Goal: Task Accomplishment & Management: Manage account settings

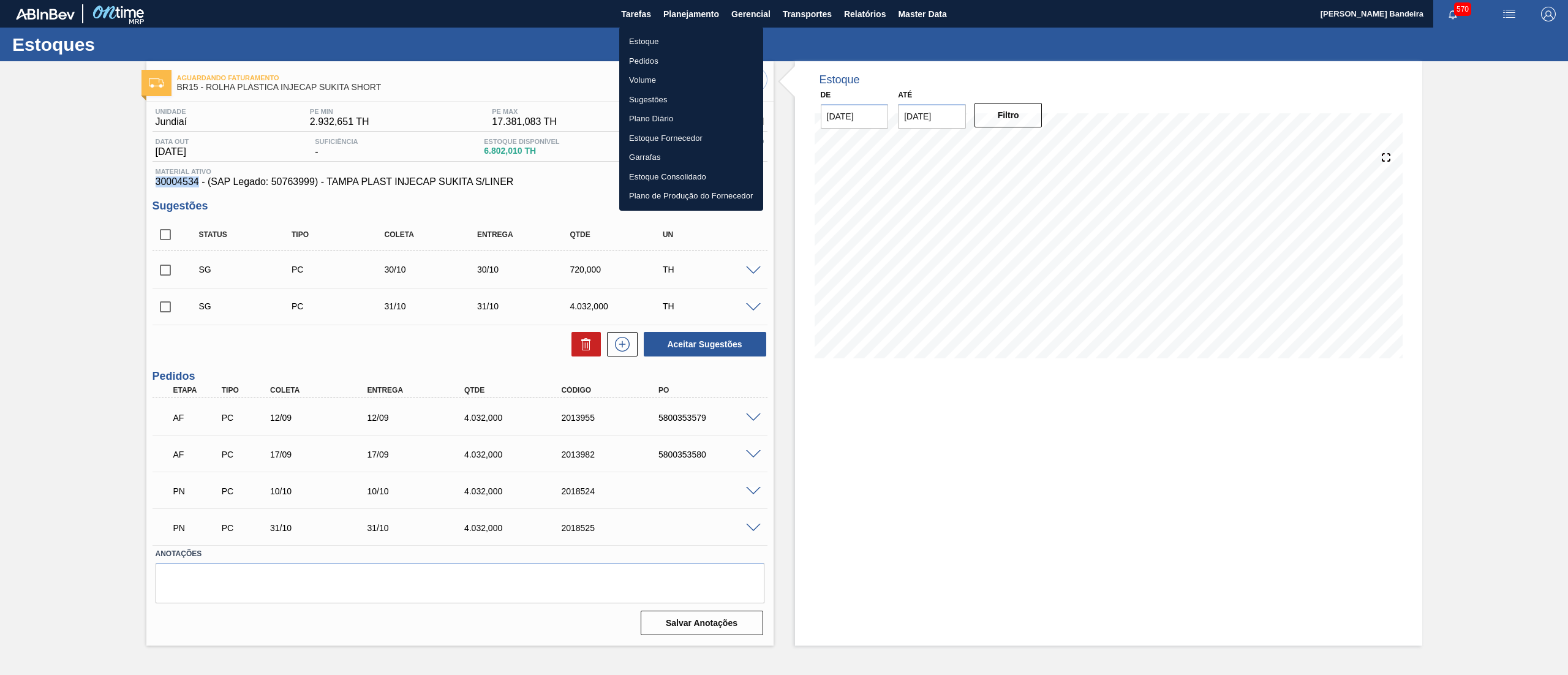
click at [681, 42] on li "Estoque" at bounding box center [691, 41] width 144 height 20
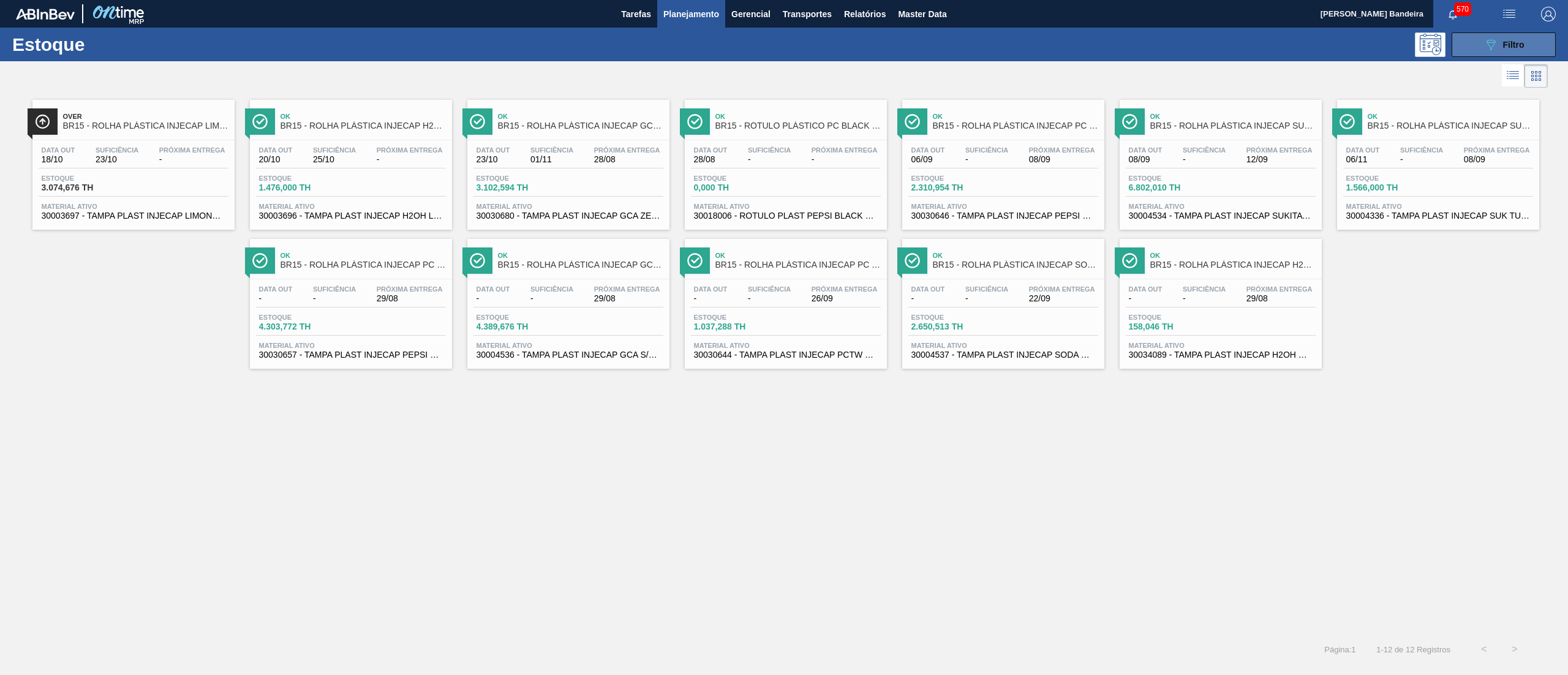
click at [1473, 39] on button "089F7B8B-B2A5-4AFE-B5C0-19BA573D28AC Filtro" at bounding box center [1503, 44] width 104 height 25
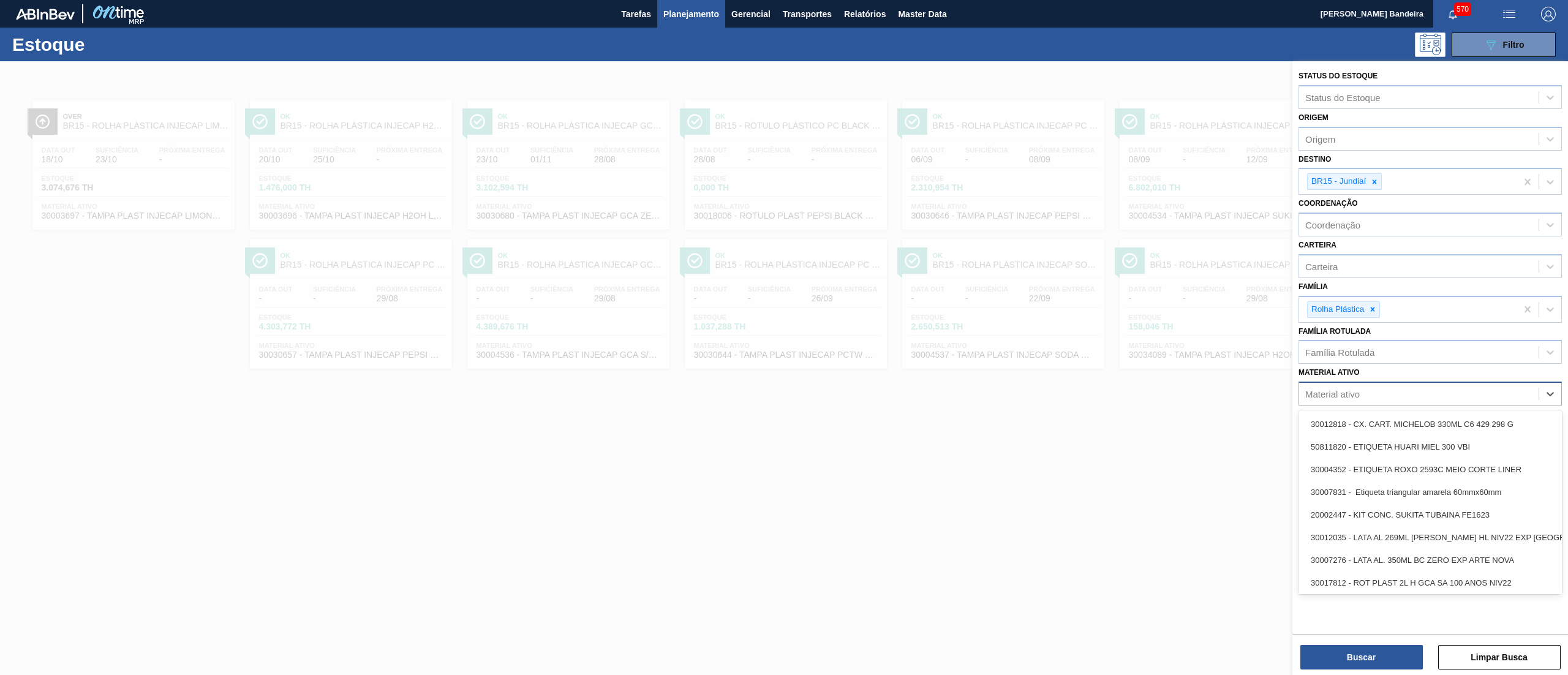
click at [1368, 388] on div "Material ativo" at bounding box center [1419, 395] width 240 height 18
paste ativo "SUCO UVA PRESERVADO 255KG"
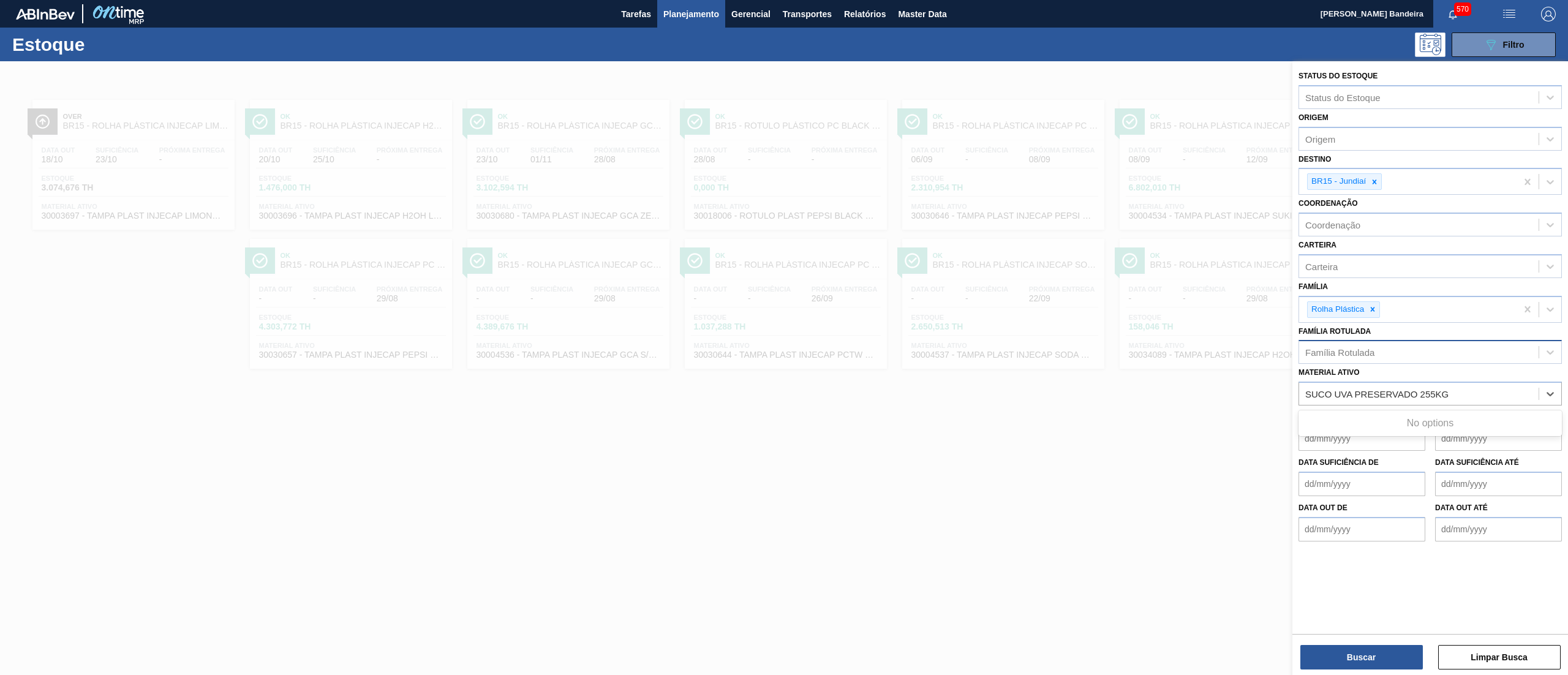
type ativo "SUCO UVA PRESERVADO 255KG"
click at [1389, 359] on div "Família Rotulada" at bounding box center [1419, 353] width 240 height 18
paste Rotulada "SUCO UVA PRESERVADO 255KG"
type Rotulada "SUCO UVA PRESERVADO 255KG"
click at [1390, 381] on div "SUCO UVA PRESERVADO 255KG" at bounding box center [1430, 383] width 263 height 23
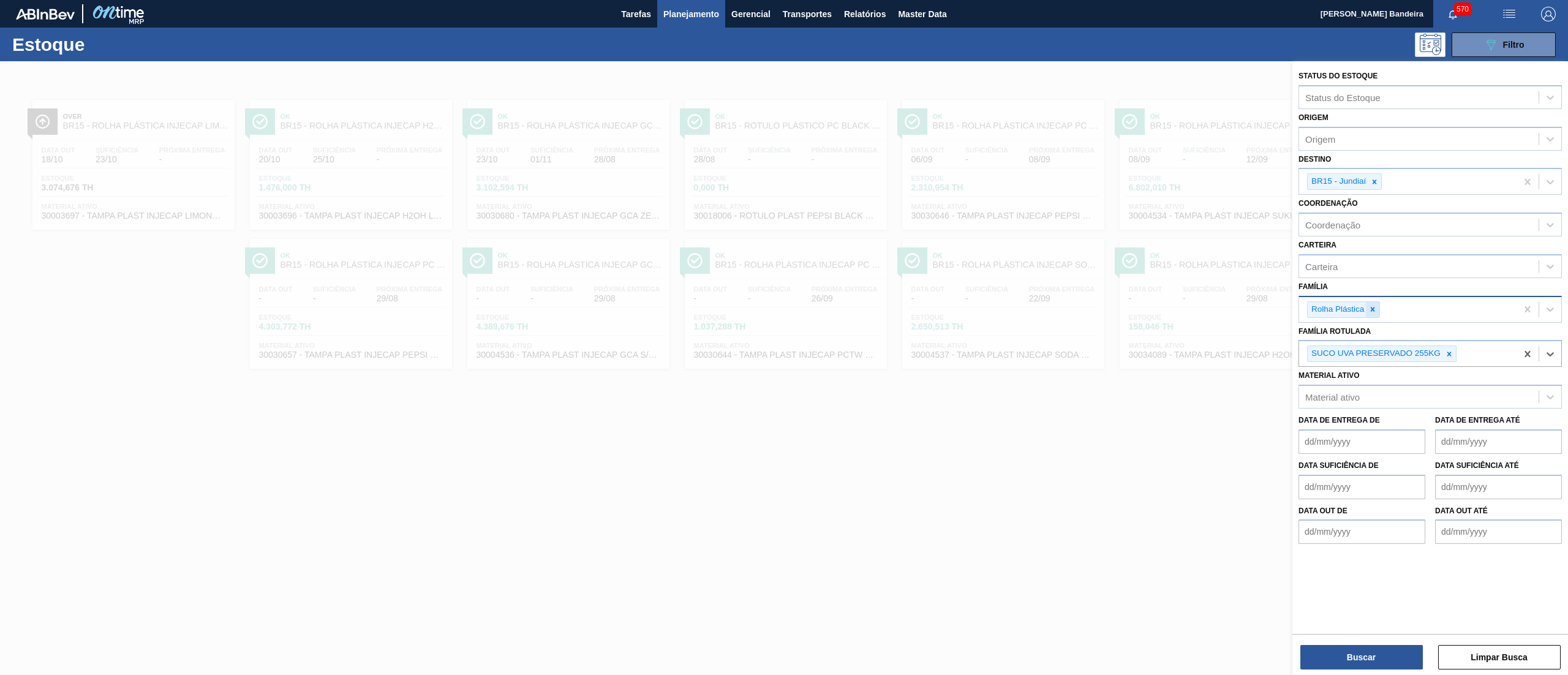
click at [1375, 303] on div at bounding box center [1372, 310] width 13 height 15
click at [1375, 171] on div "BR15 - Jundiaí" at bounding box center [1408, 182] width 217 height 25
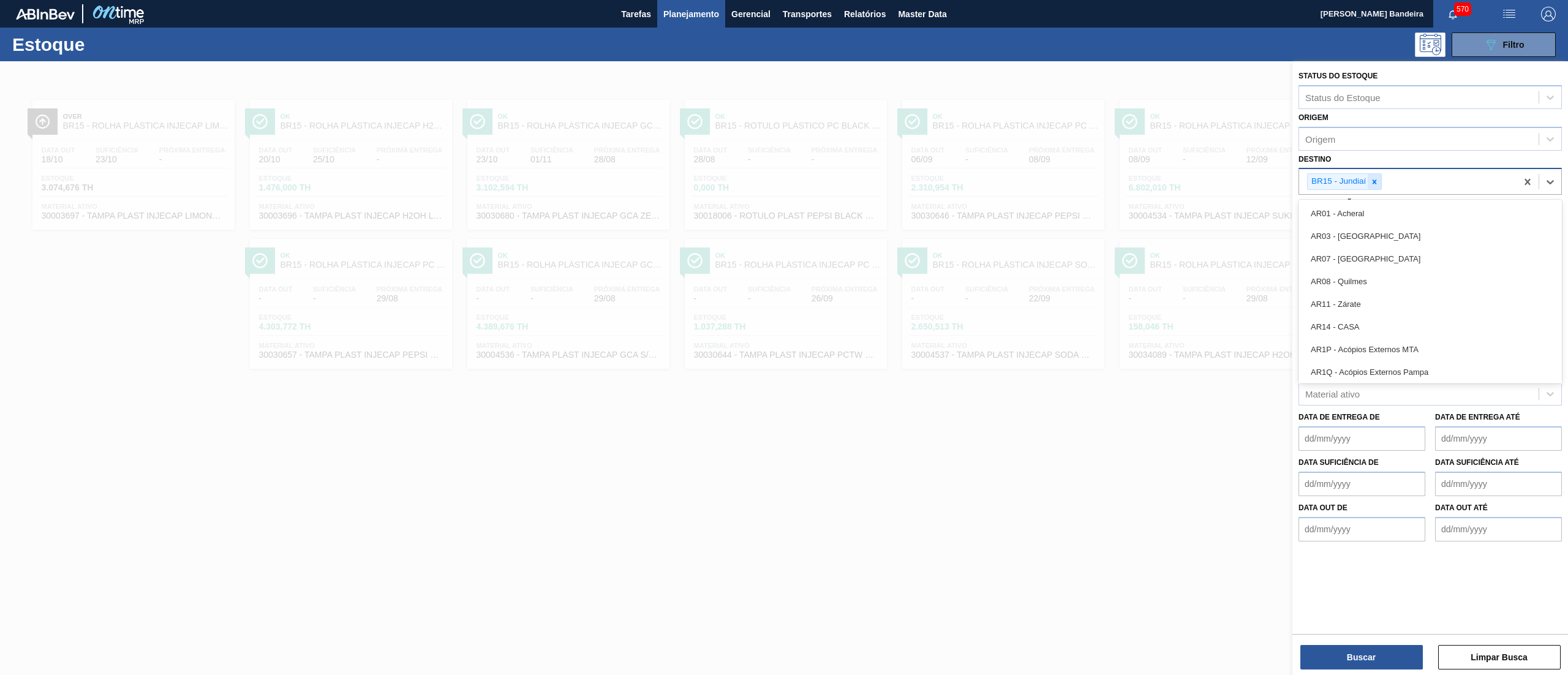
click at [1373, 181] on icon at bounding box center [1375, 182] width 9 height 9
click at [1364, 653] on button "Buscar" at bounding box center [1361, 657] width 122 height 25
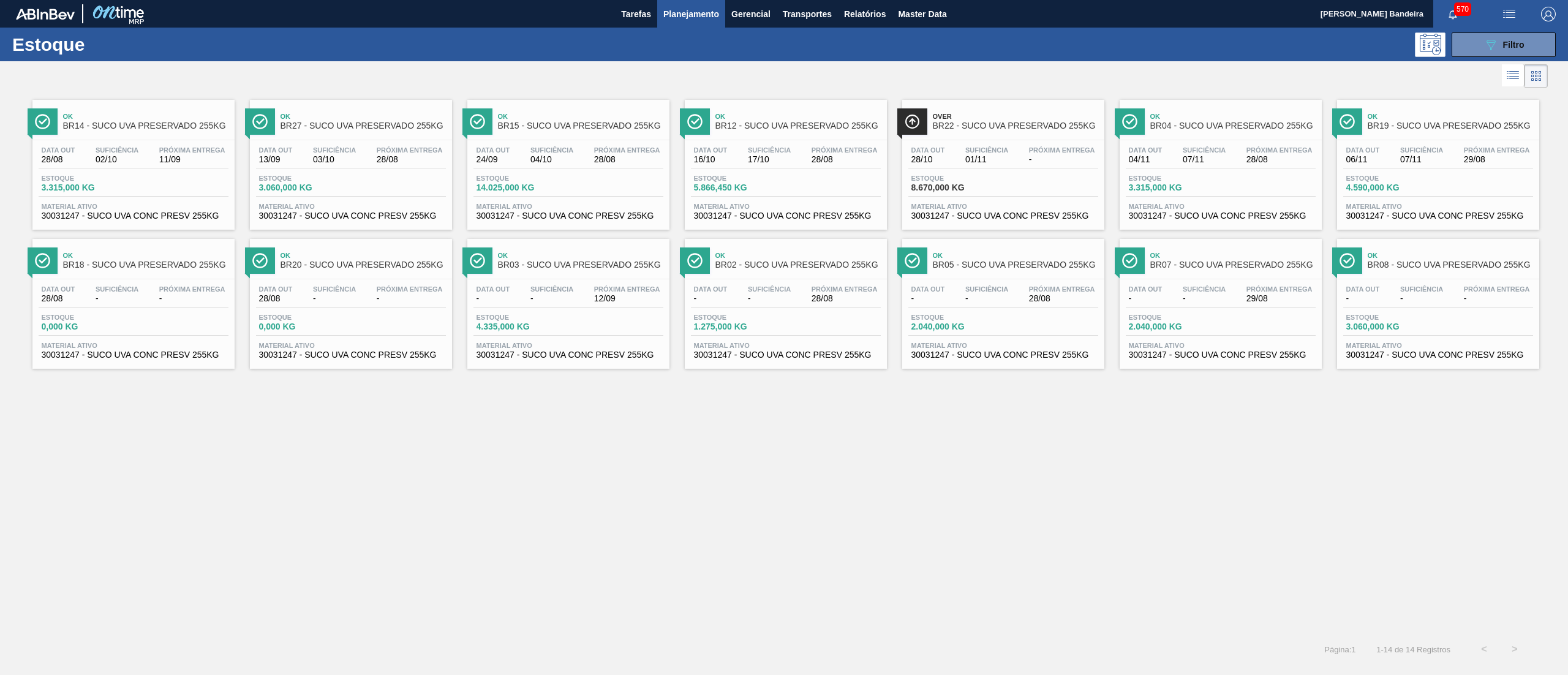
click at [1149, 358] on span "30031247 - SUCO UVA CONC PRESV 255KG" at bounding box center [1221, 355] width 184 height 9
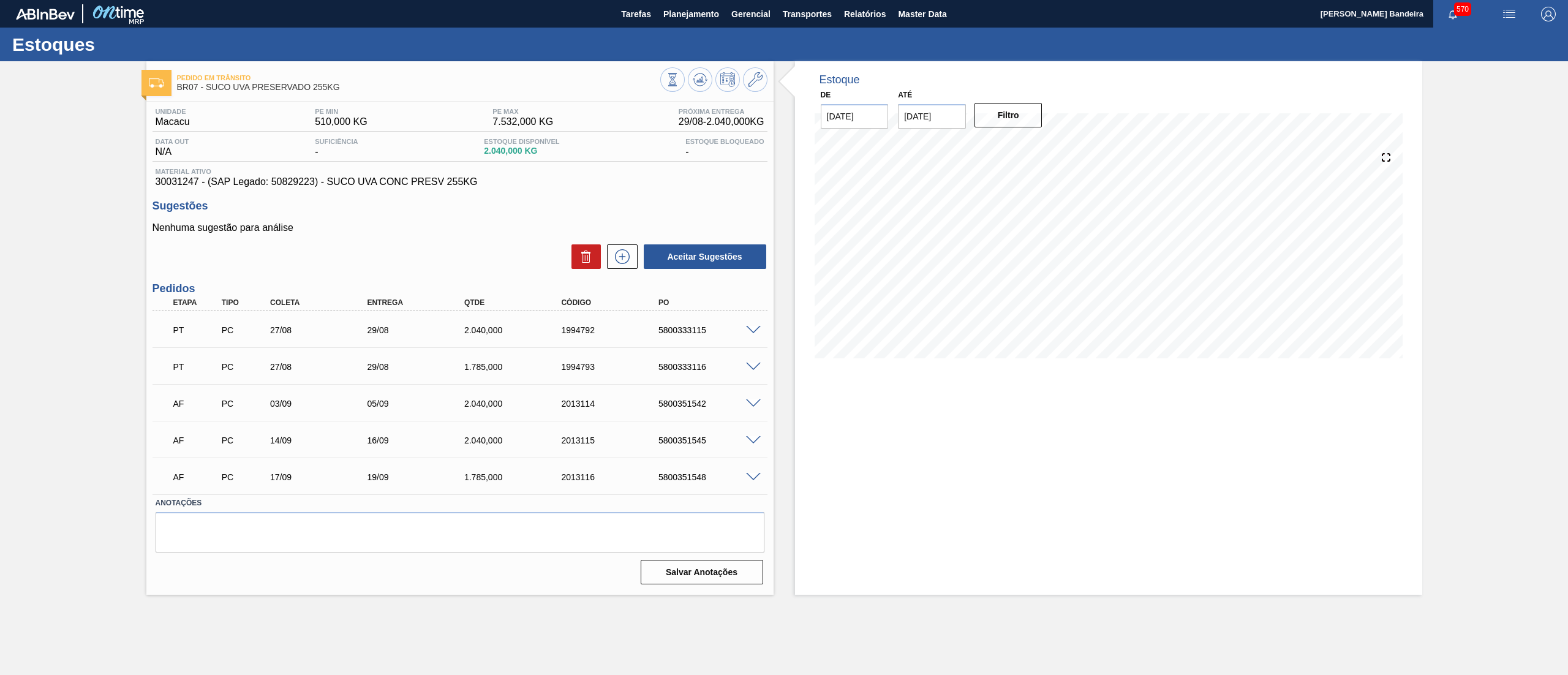
click at [751, 477] on span at bounding box center [753, 478] width 15 height 9
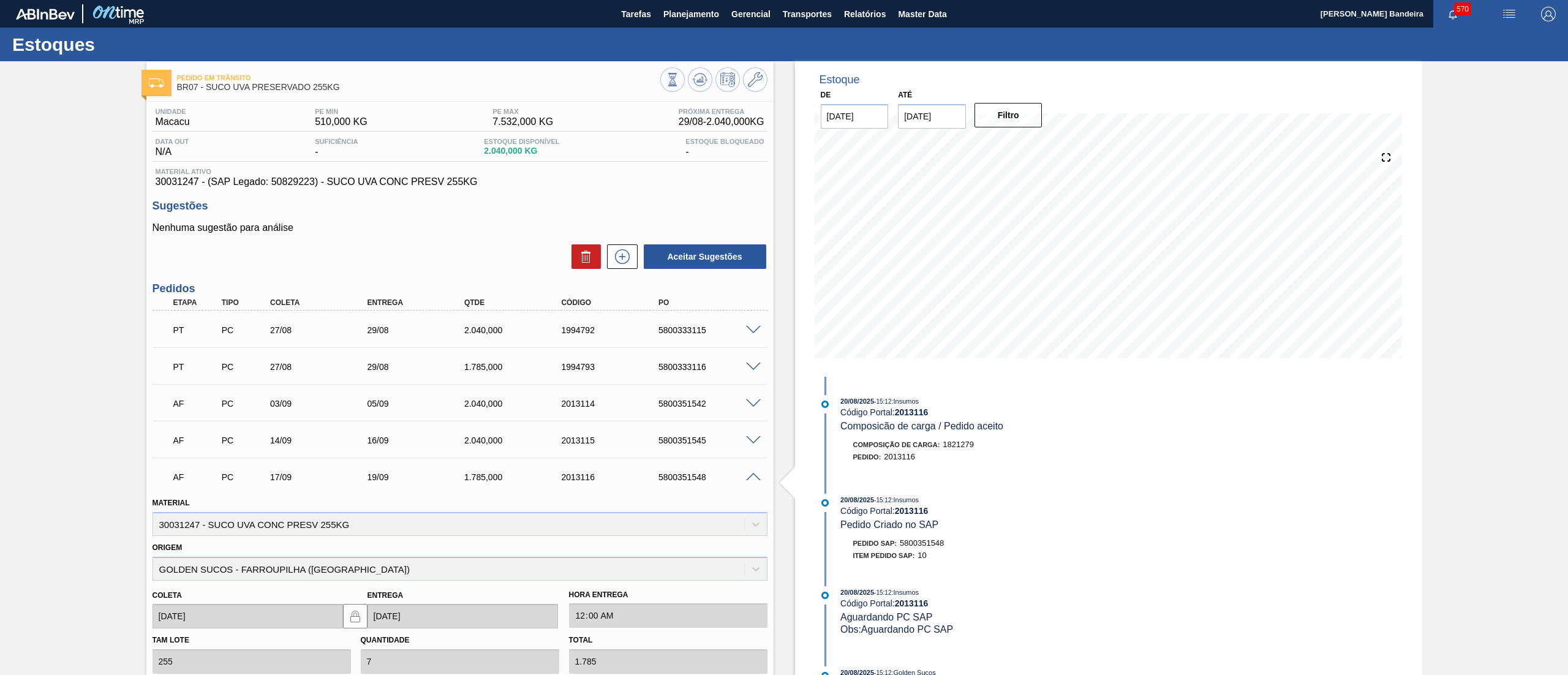
scroll to position [216, 0]
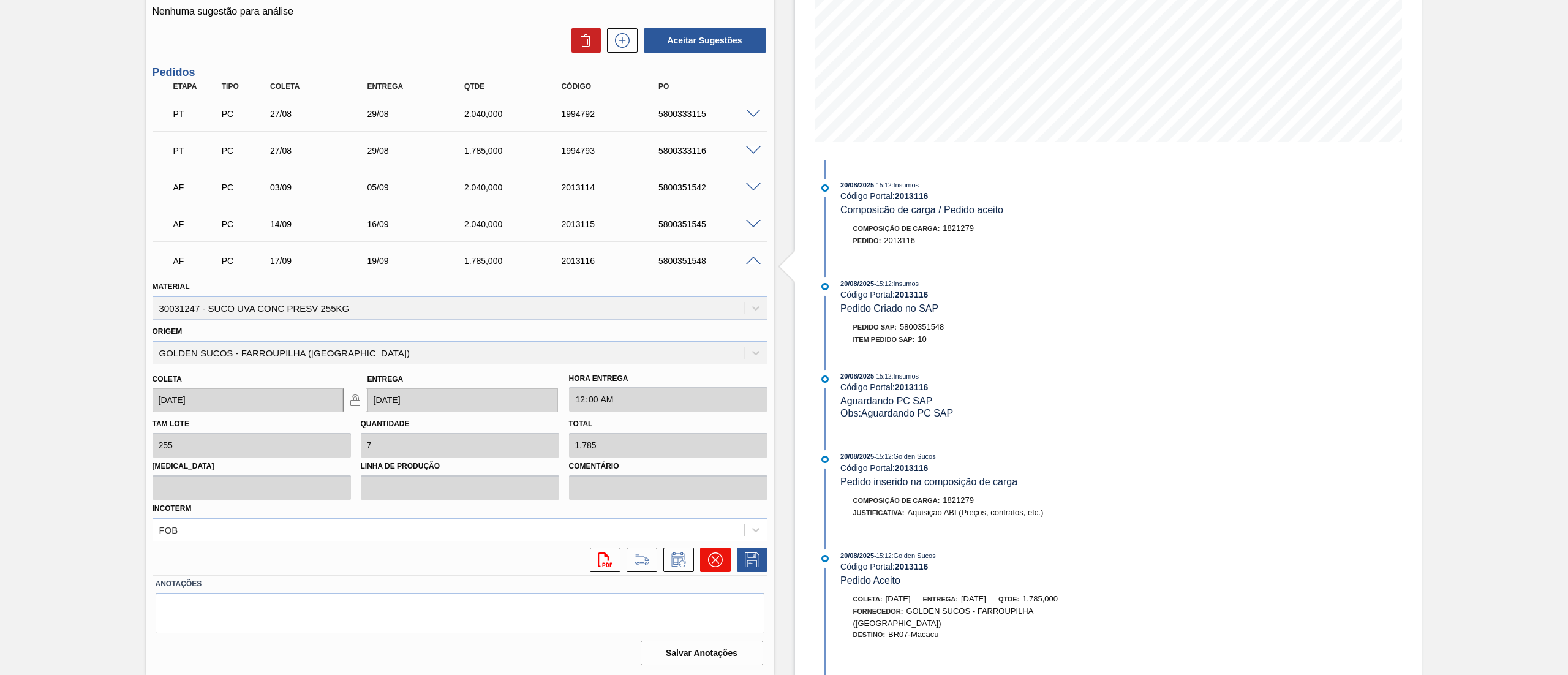
click at [711, 564] on icon at bounding box center [715, 560] width 15 height 15
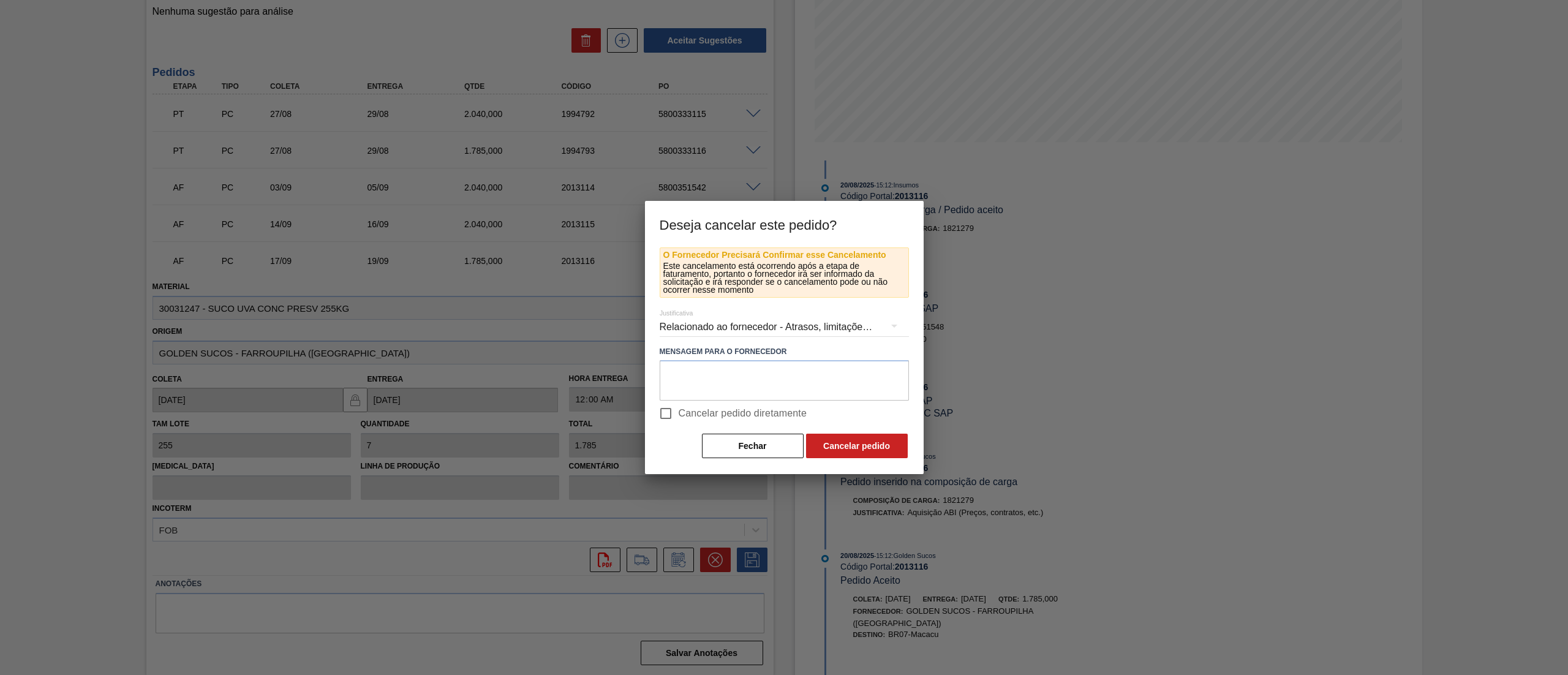
click at [735, 330] on div "Relacionado ao fornecedor - Atrasos, limitações de capacidade, etc." at bounding box center [784, 327] width 249 height 34
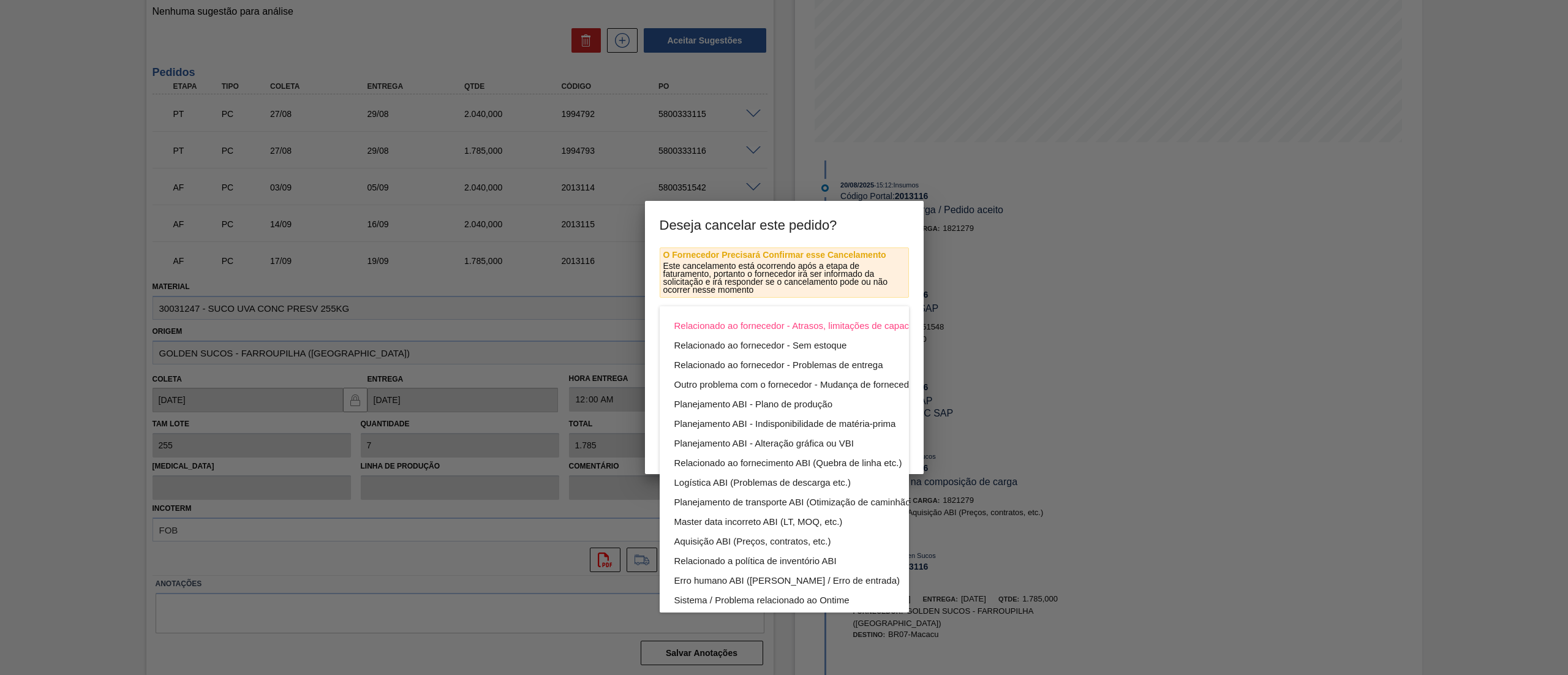
click at [1010, 273] on div "Relacionado ao fornecedor - Atrasos, limitações de capacidade, etc. Relacionado…" at bounding box center [784, 338] width 1568 height 675
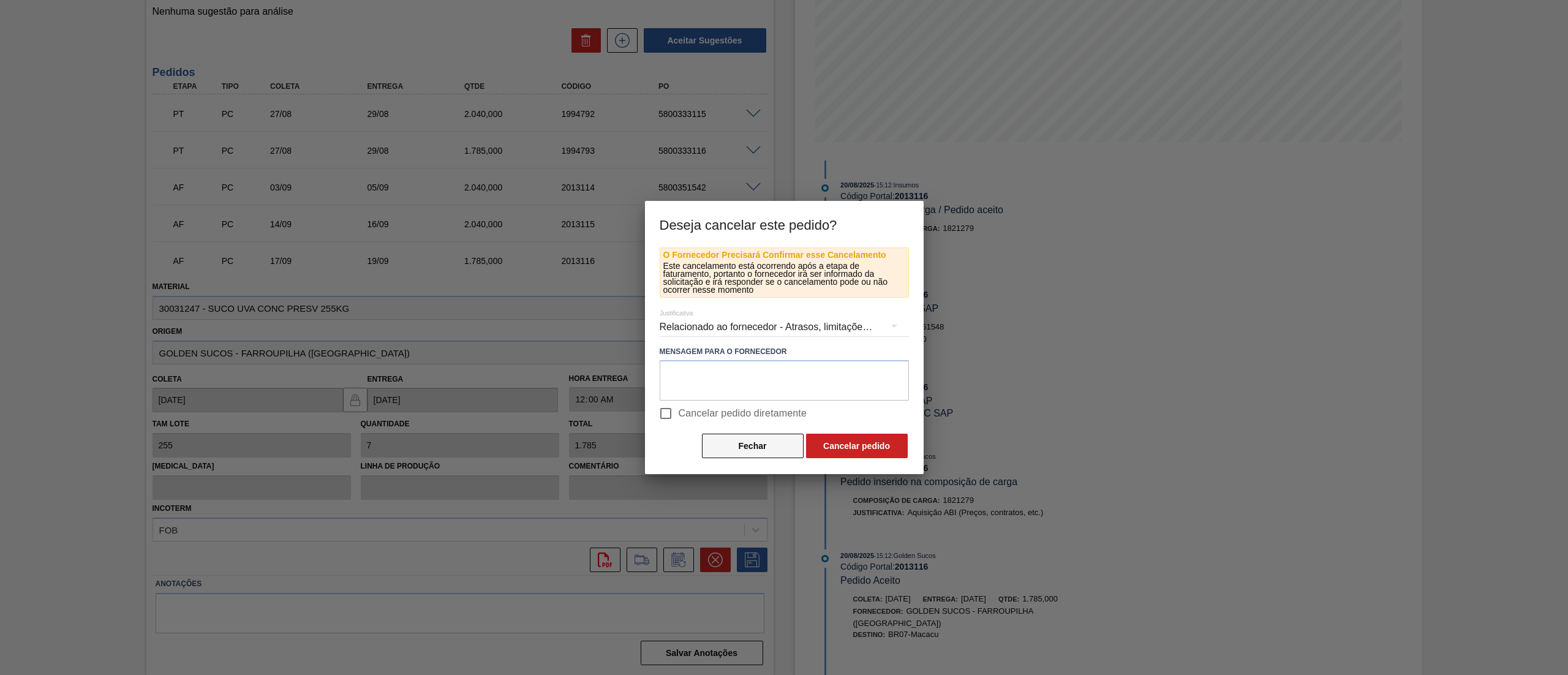
click at [747, 455] on button "Fechar" at bounding box center [753, 446] width 101 height 25
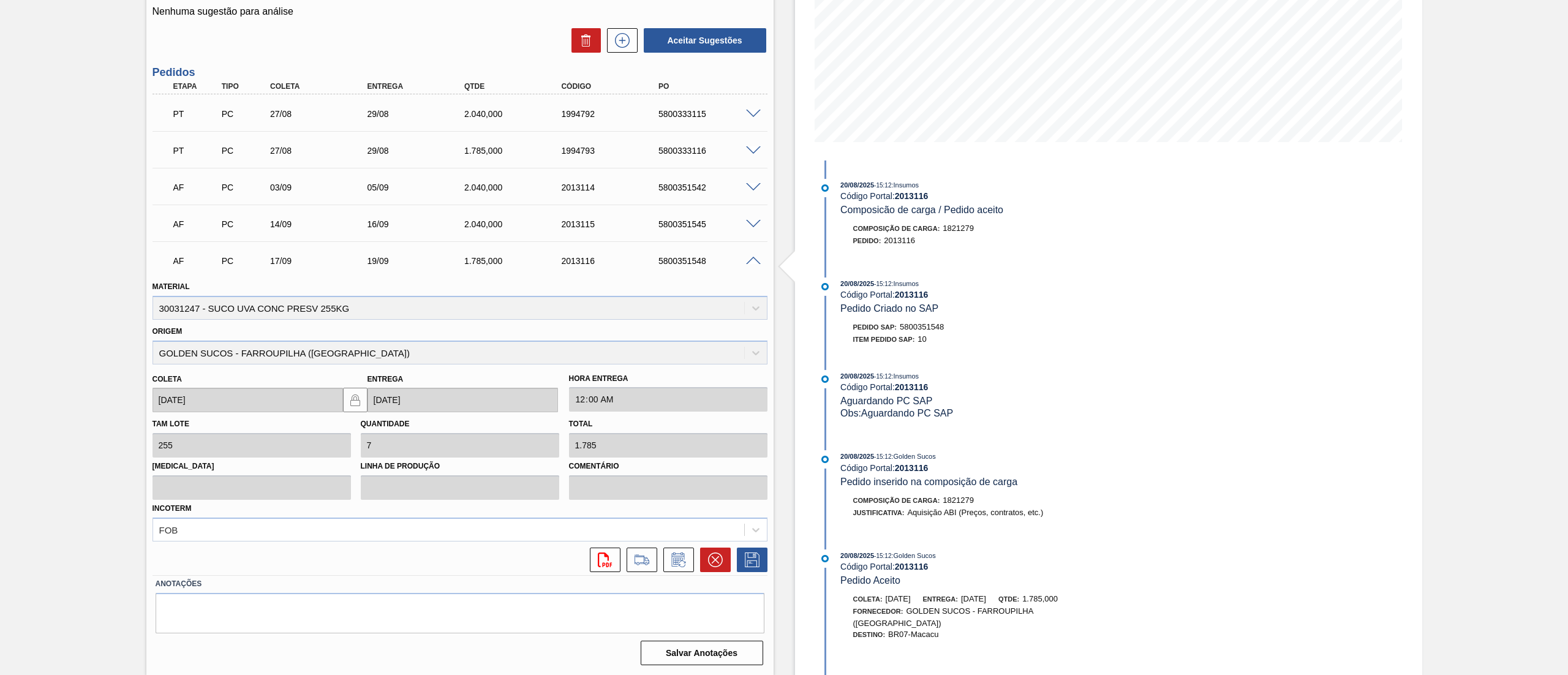
click at [753, 259] on span at bounding box center [753, 261] width 15 height 9
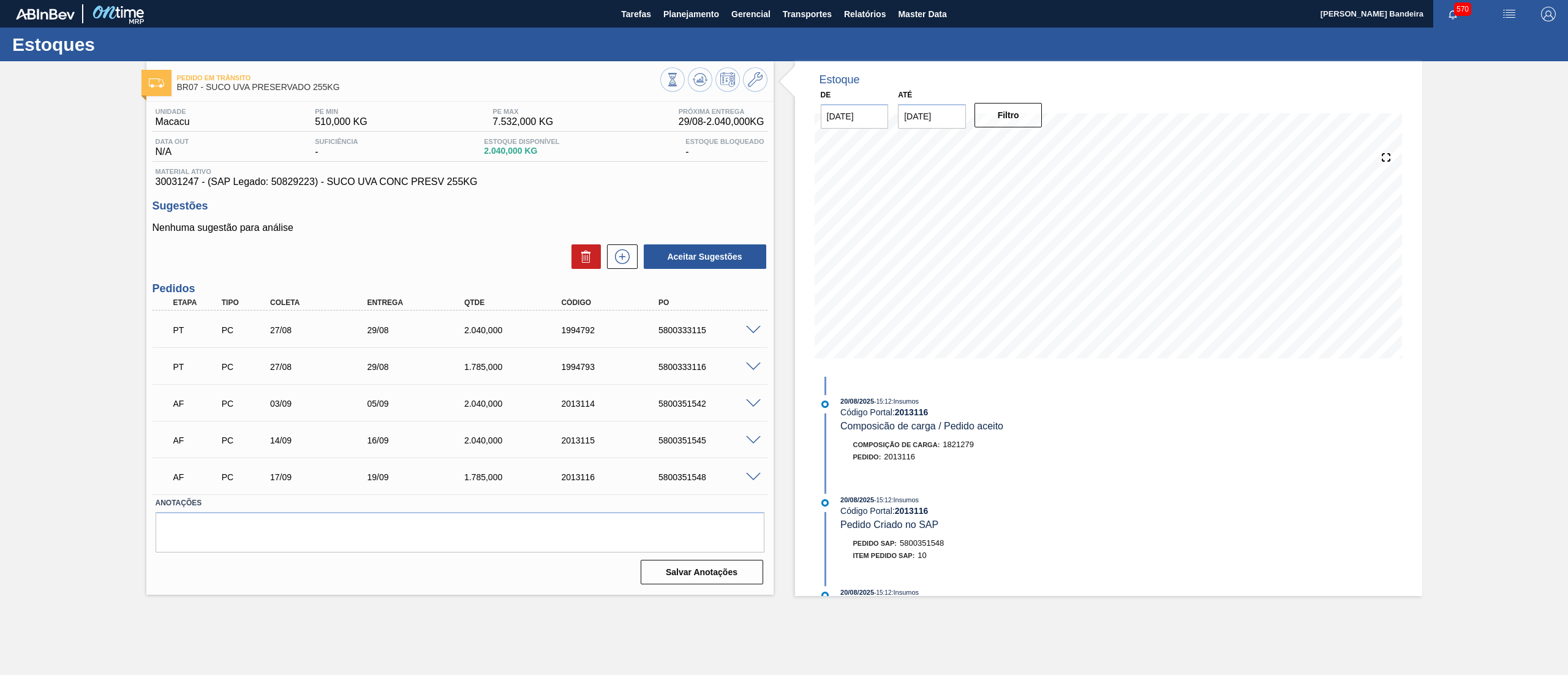
scroll to position [0, 0]
drag, startPoint x: 549, startPoint y: 441, endPoint x: 633, endPoint y: 436, distance: 84.1
click at [633, 436] on div "AF PC 14/09 16/09 2.040,000 2013115 5800351545" at bounding box center [457, 439] width 583 height 25
copy div "2013115"
click at [787, 434] on div "Estoque De [DATE] Até [DATE] Filtro [DATE] 15:12 : Insumos Código Portal: 20131…" at bounding box center [1098, 329] width 649 height 535
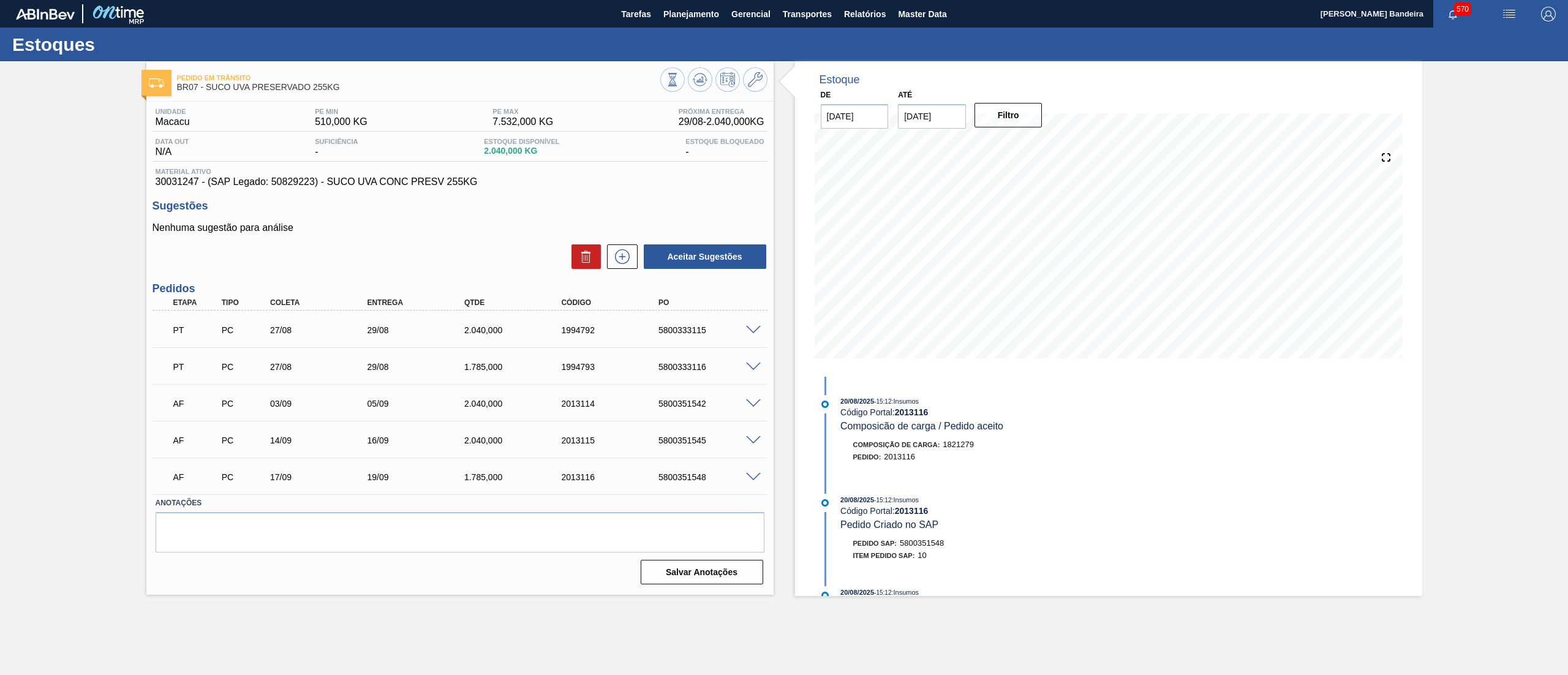
click at [755, 440] on span at bounding box center [753, 441] width 15 height 9
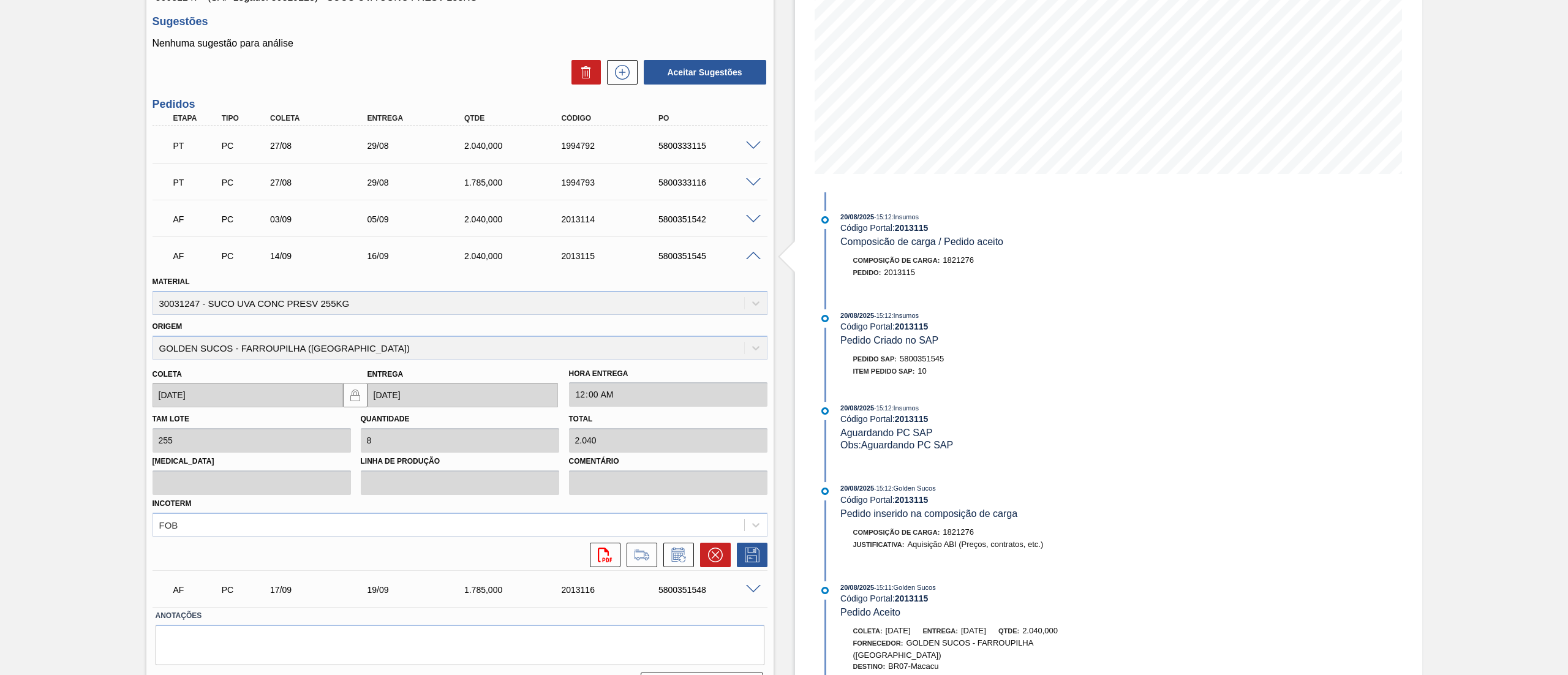
scroll to position [216, 0]
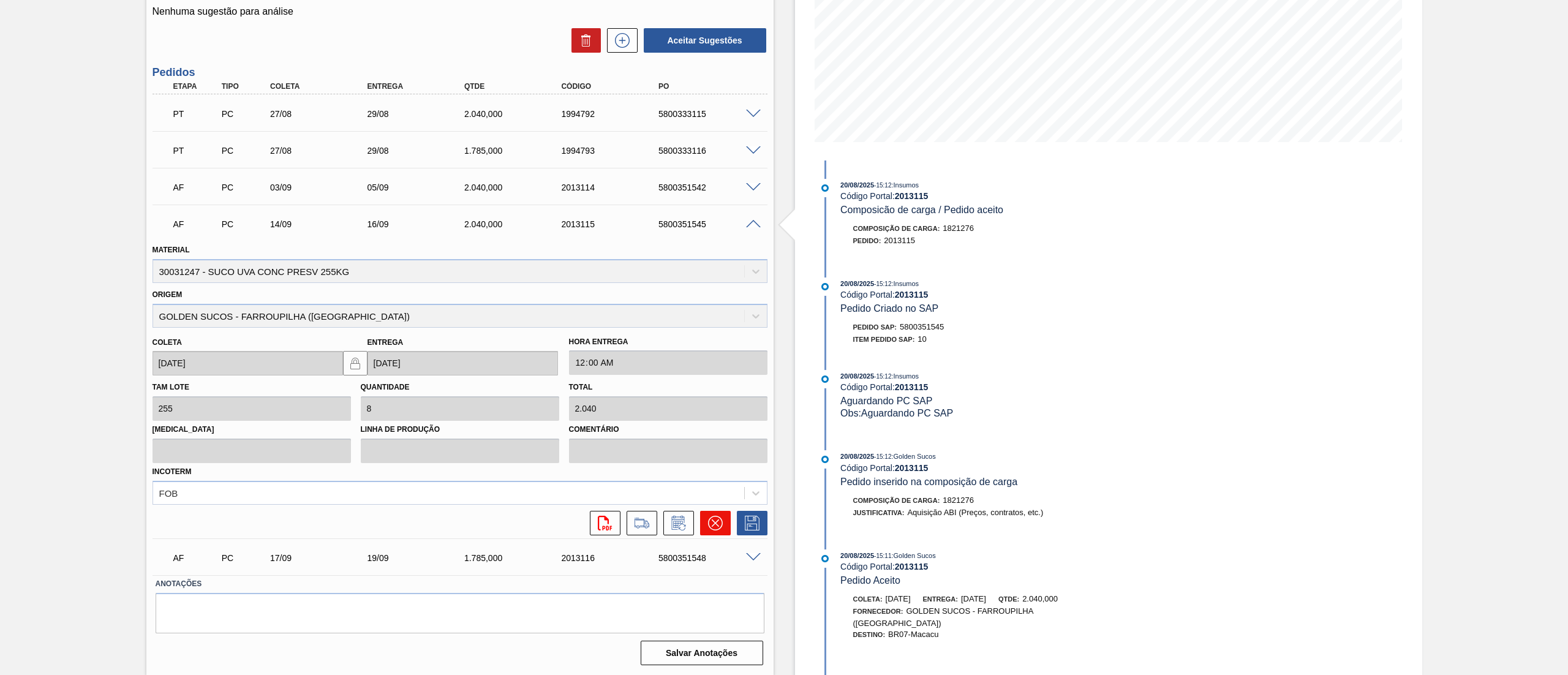
click at [708, 524] on icon at bounding box center [715, 523] width 15 height 15
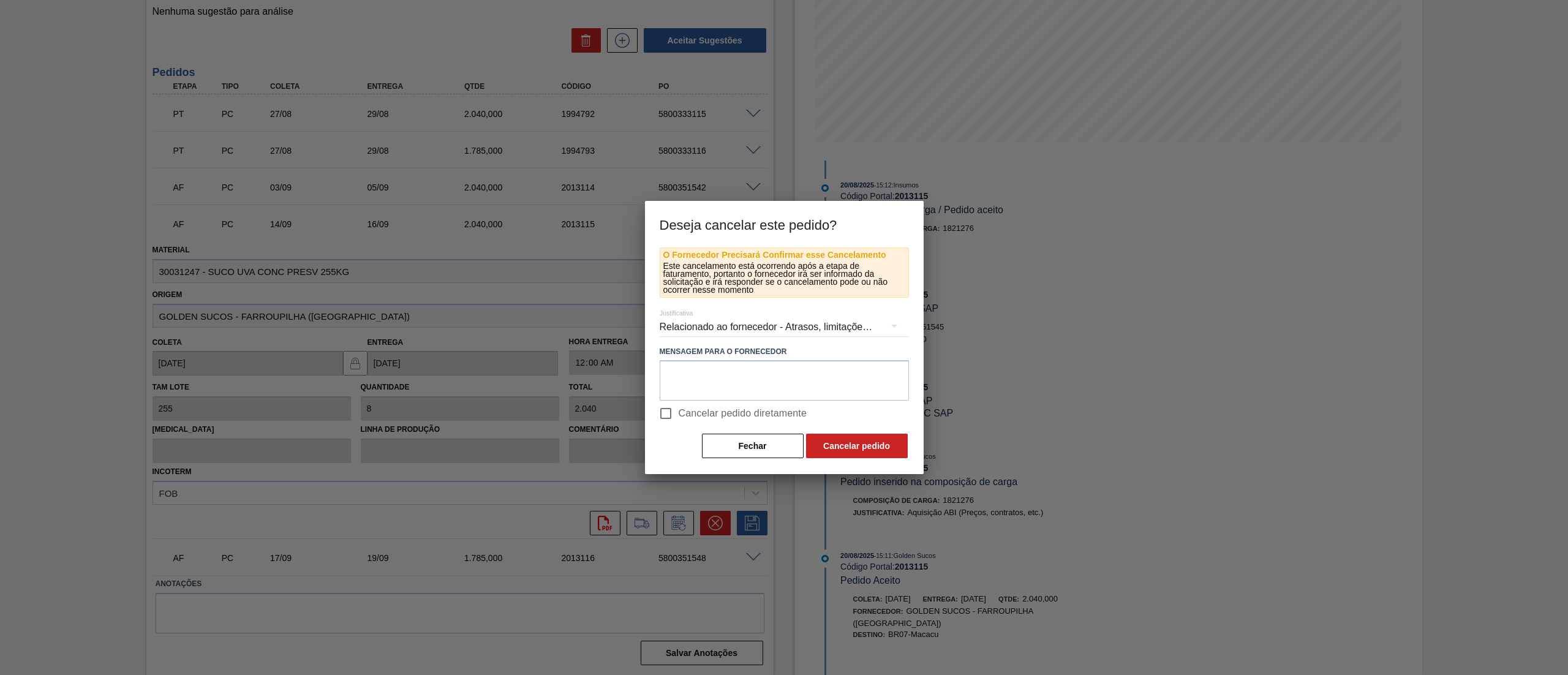
click at [745, 325] on div "Relacionado ao fornecedor - Atrasos, limitações de capacidade, etc." at bounding box center [784, 327] width 249 height 34
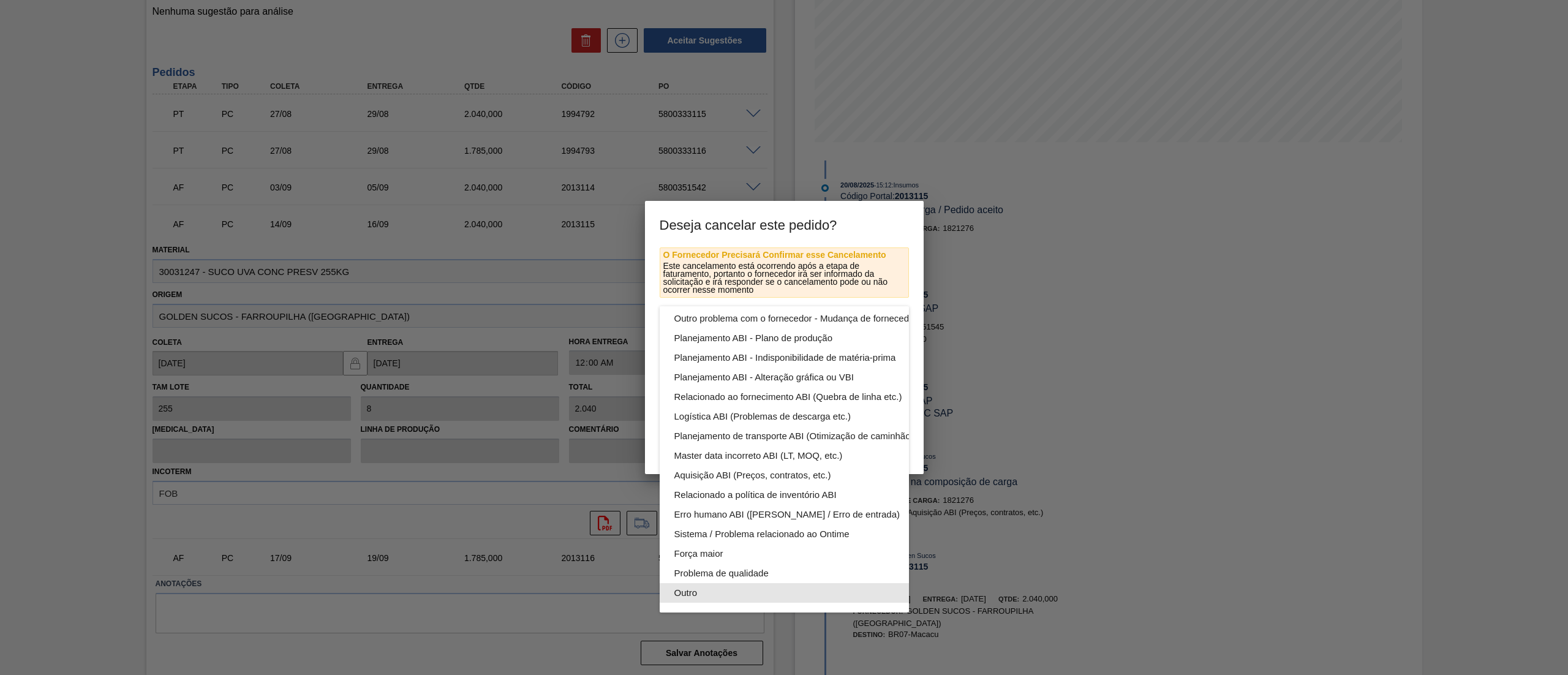
click at [713, 584] on div "Outro" at bounding box center [813, 593] width 278 height 20
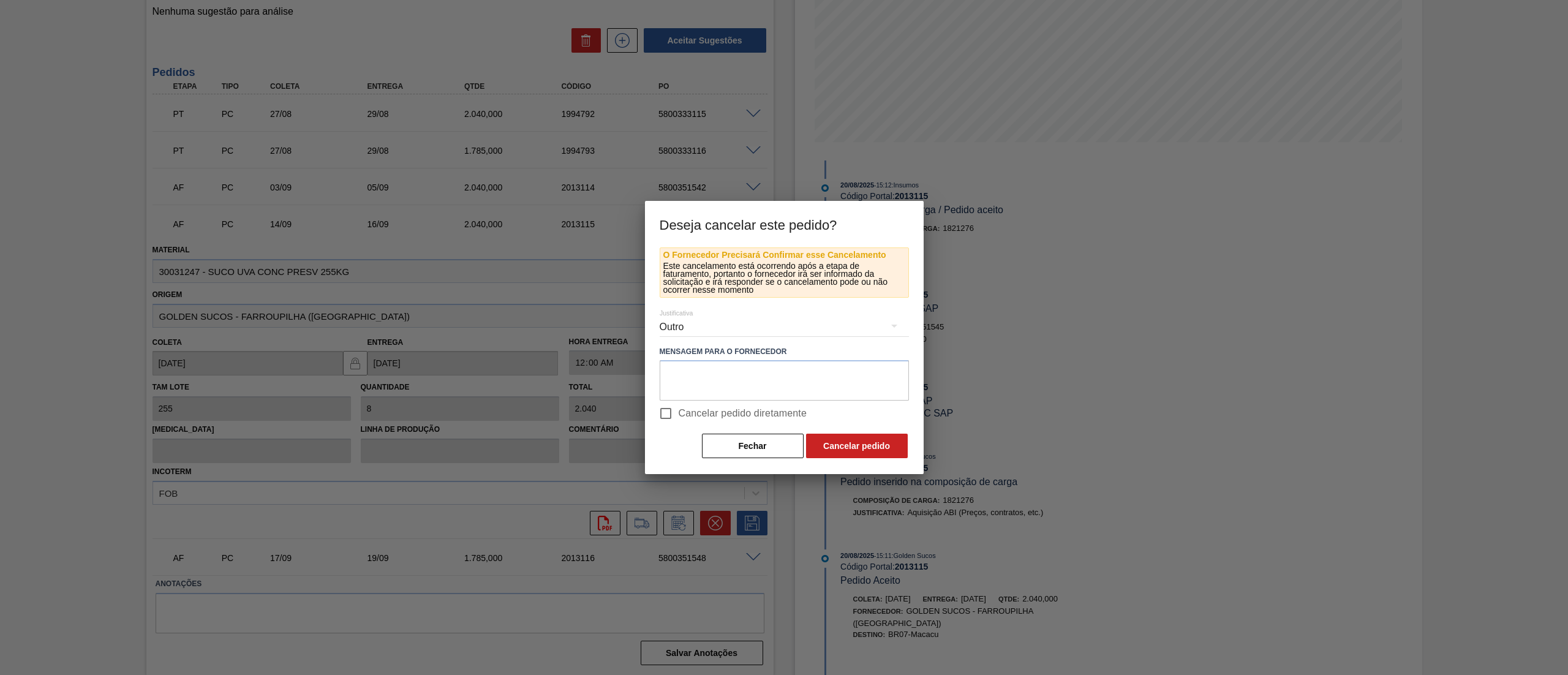
scroll to position [84, 0]
click at [840, 443] on button "Cancelar pedido" at bounding box center [857, 446] width 101 height 25
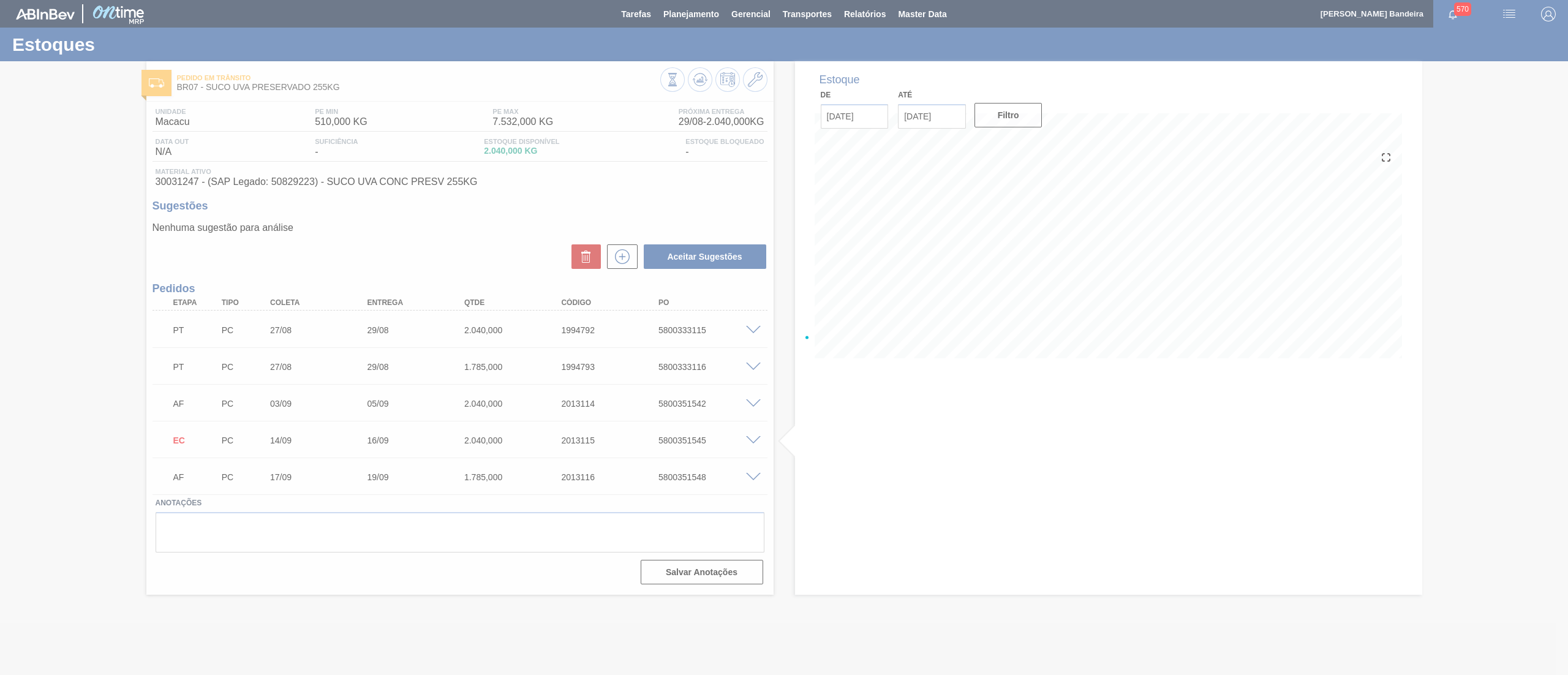
scroll to position [0, 0]
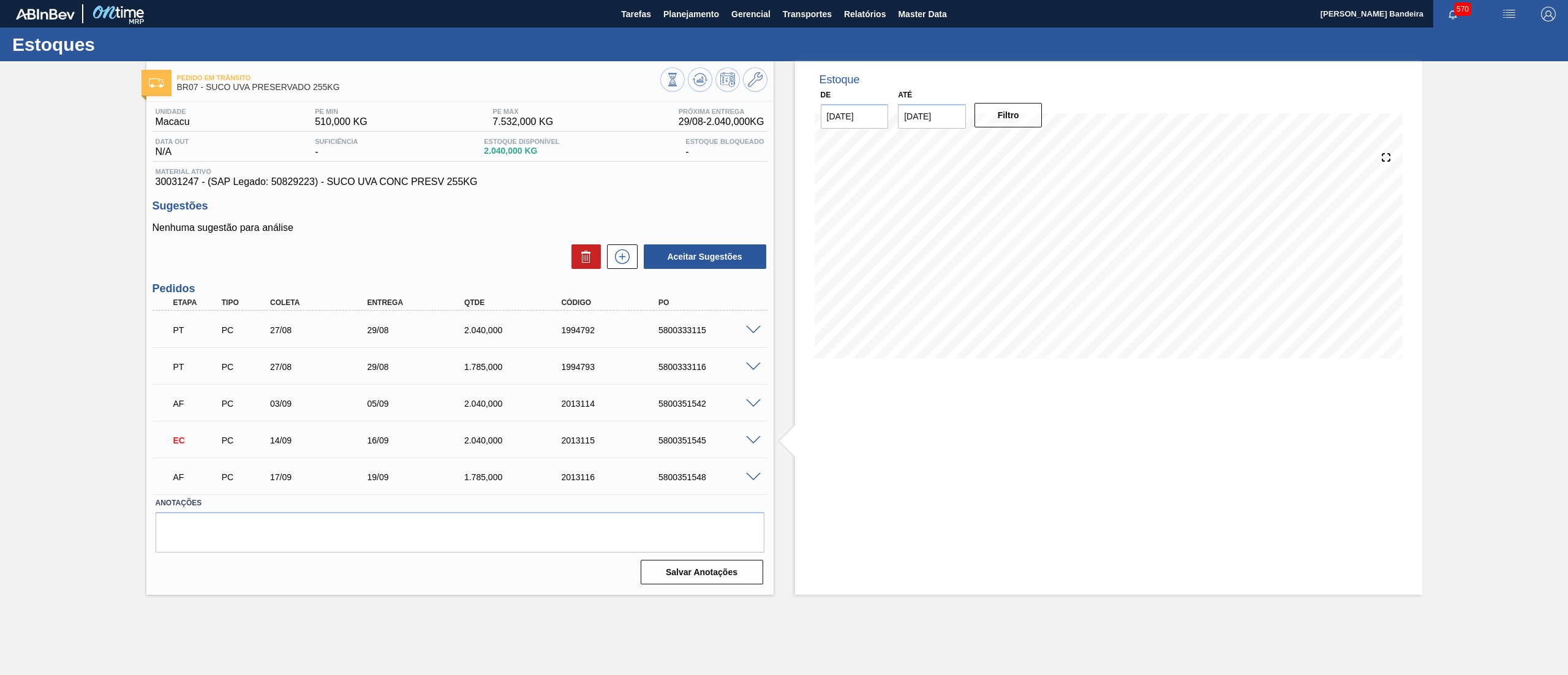
click at [750, 438] on span at bounding box center [753, 441] width 15 height 9
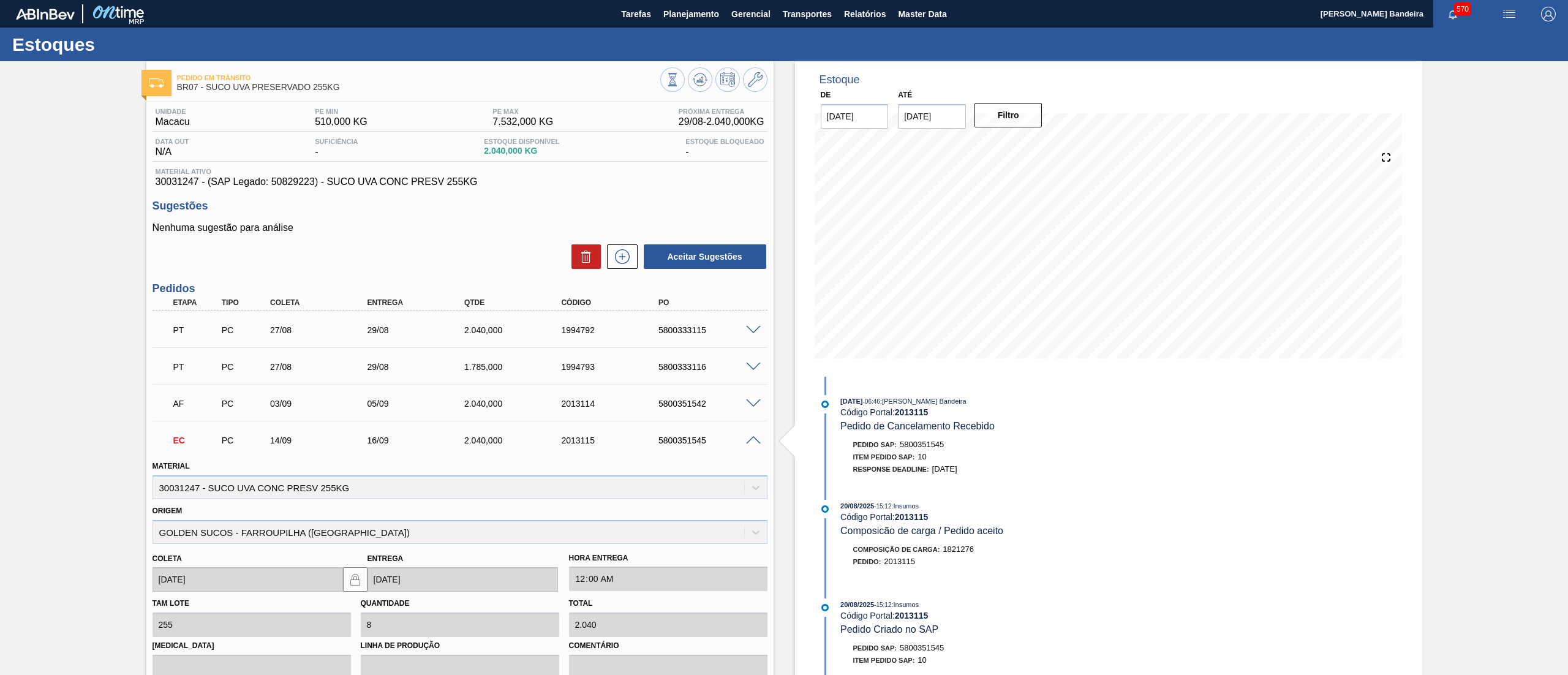
scroll to position [216, 0]
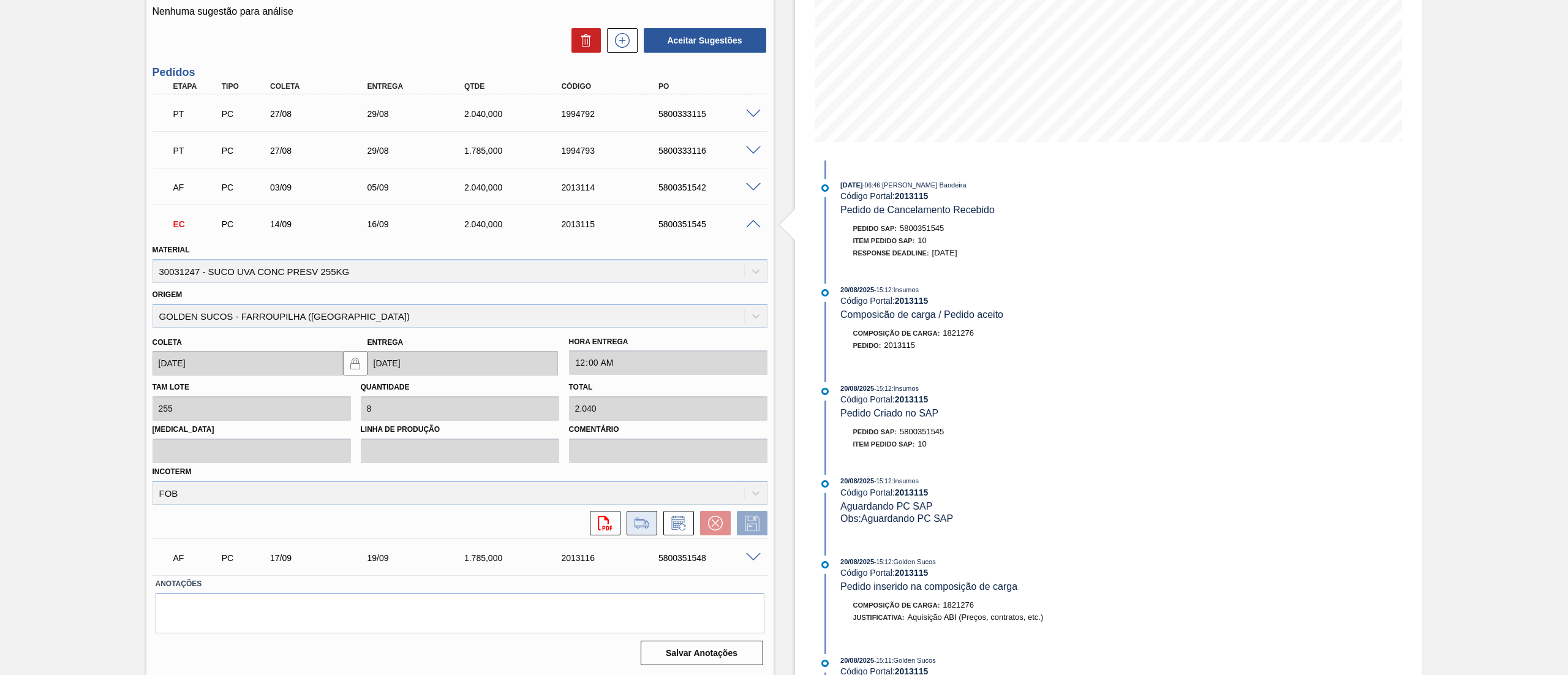
click at [645, 524] on icon at bounding box center [642, 523] width 20 height 15
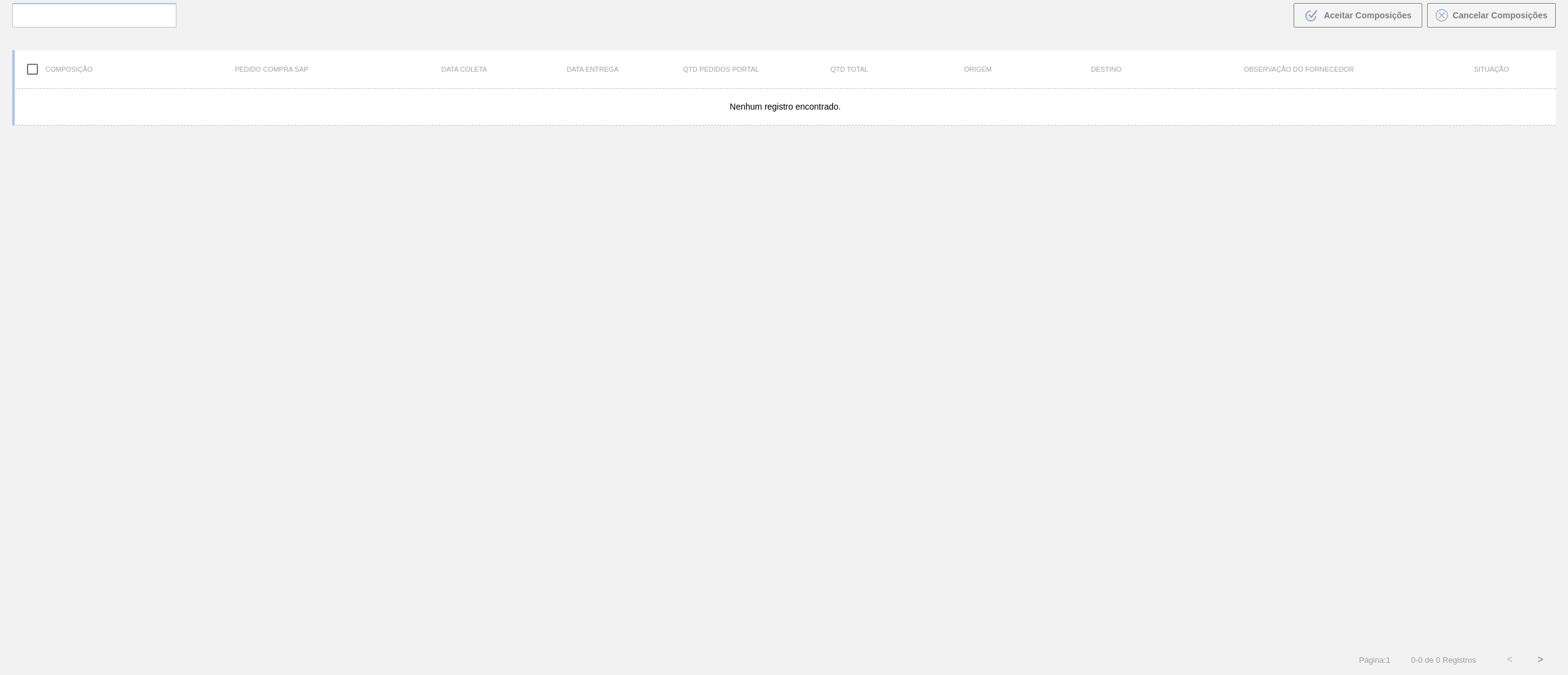
scroll to position [88, 0]
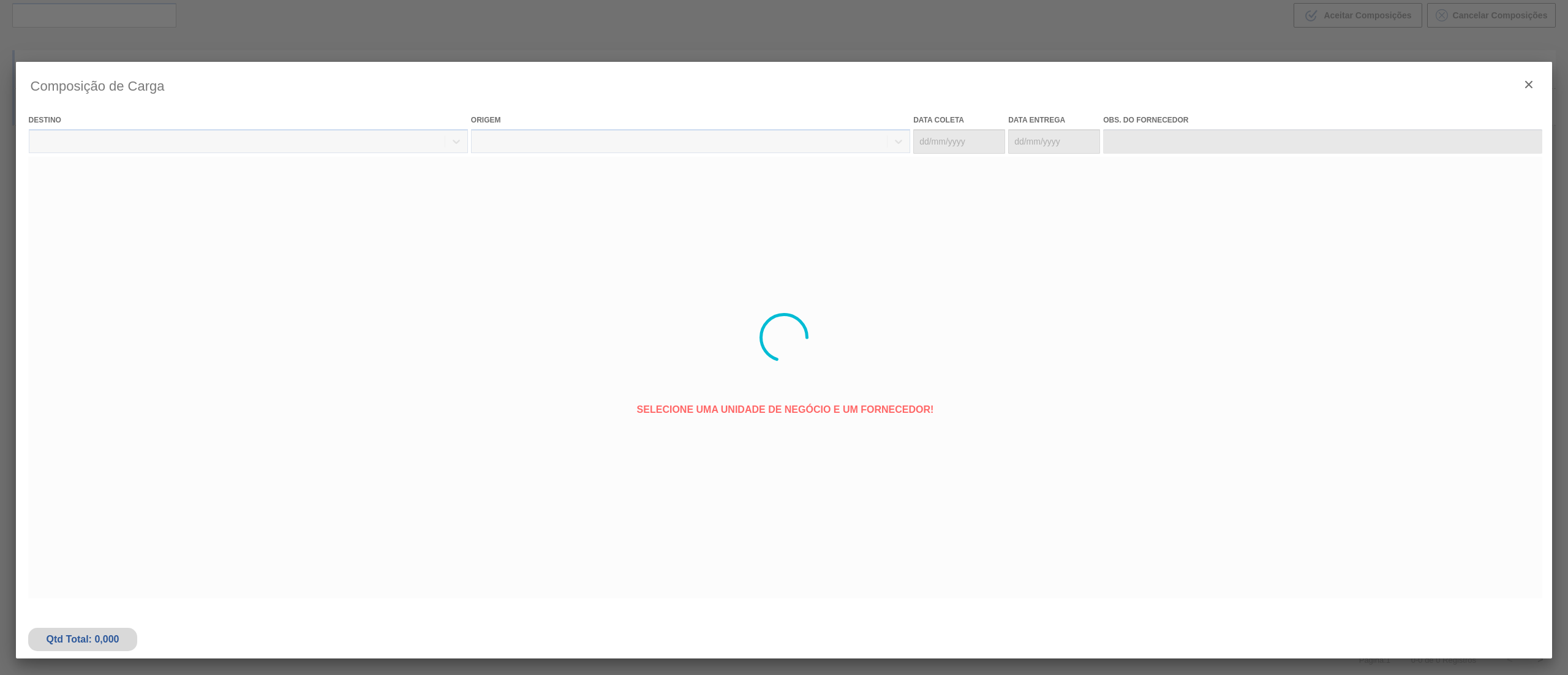
type coleta "[DATE]"
type entrega "[DATE]"
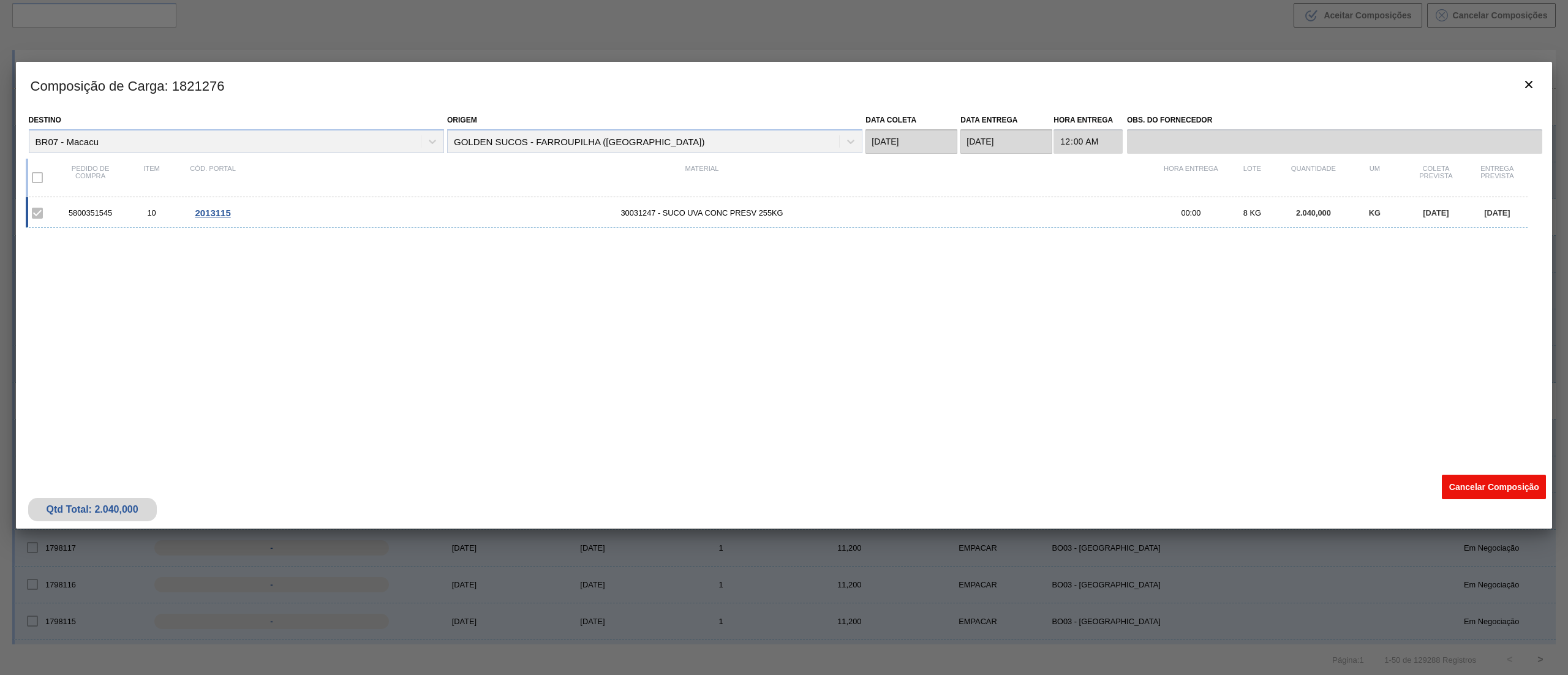
click at [1453, 477] on button "Cancelar Composição" at bounding box center [1494, 487] width 104 height 25
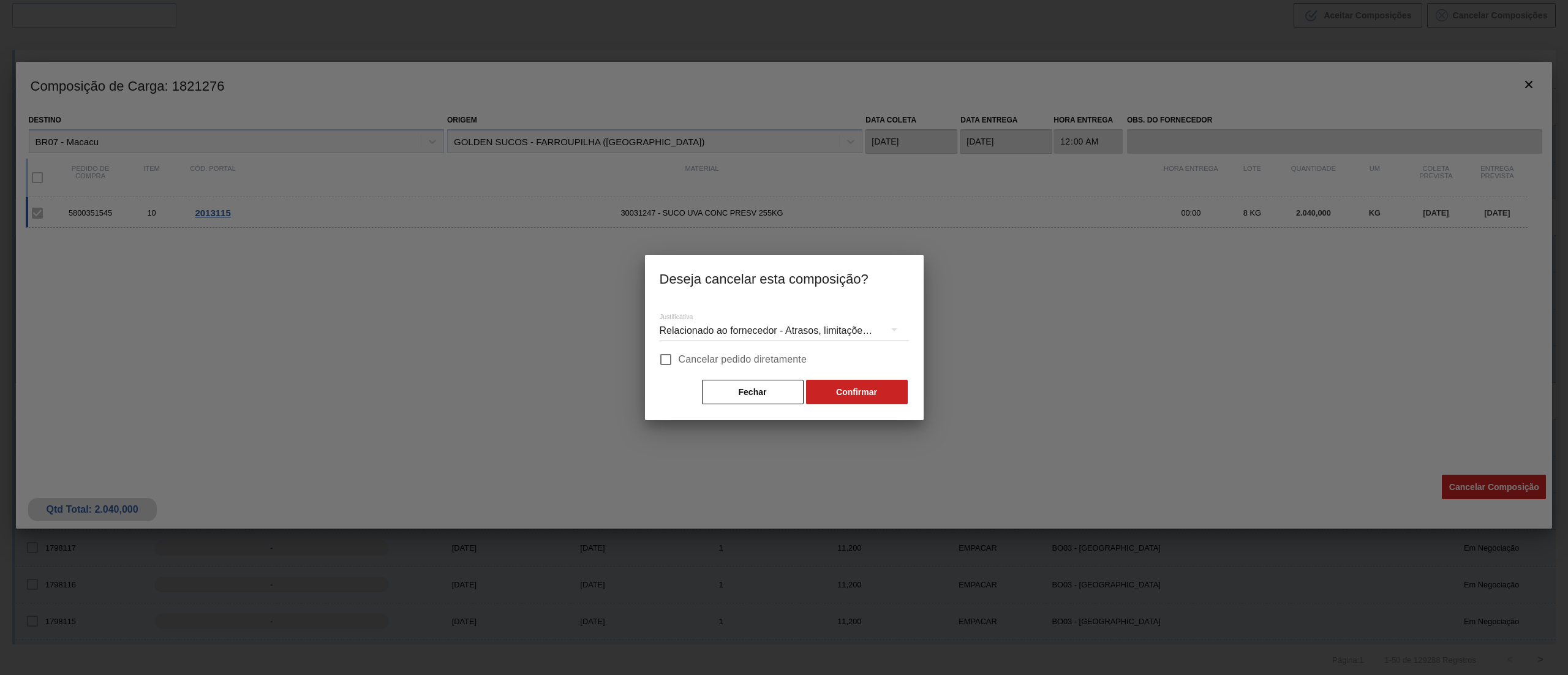
click at [747, 330] on div "Relacionado ao fornecedor - Atrasos, limitações de capacidade, etc." at bounding box center [784, 331] width 249 height 34
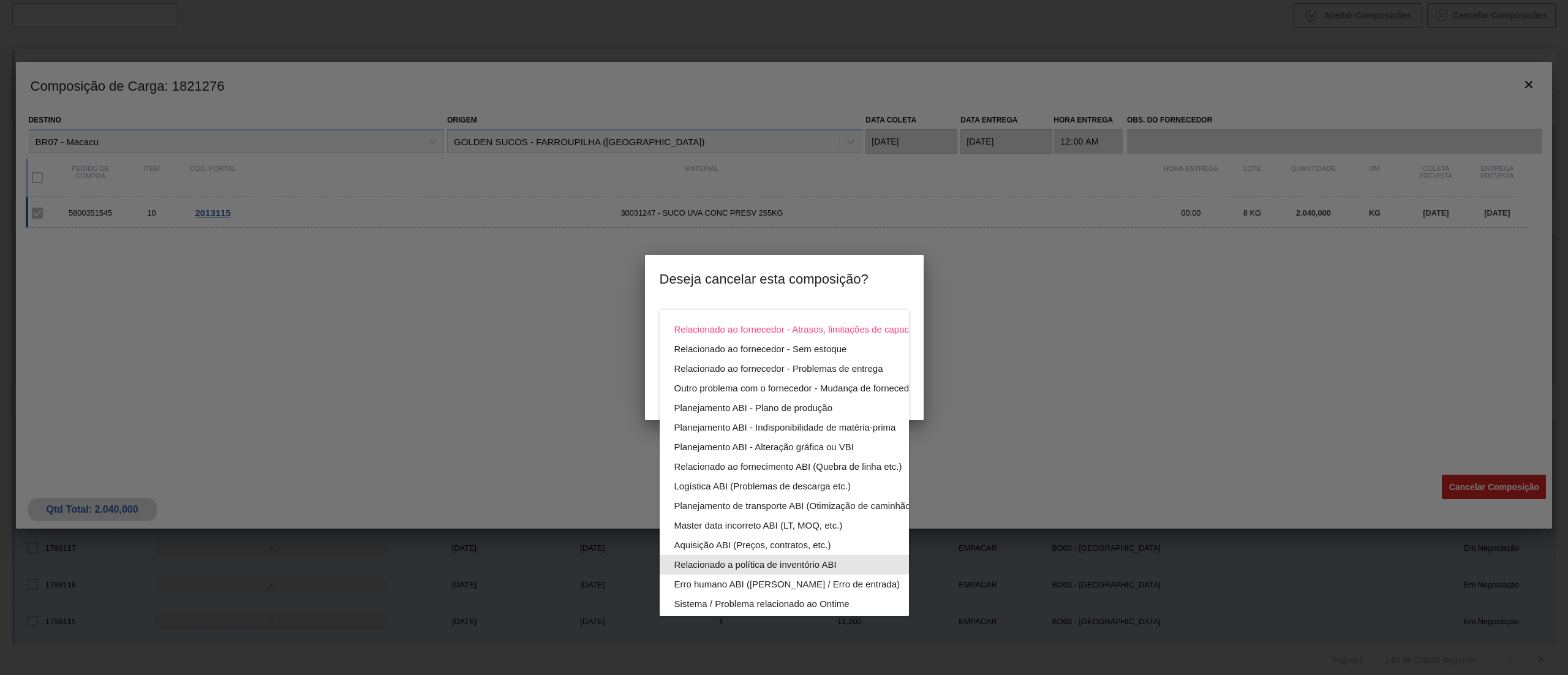
scroll to position [84, 0]
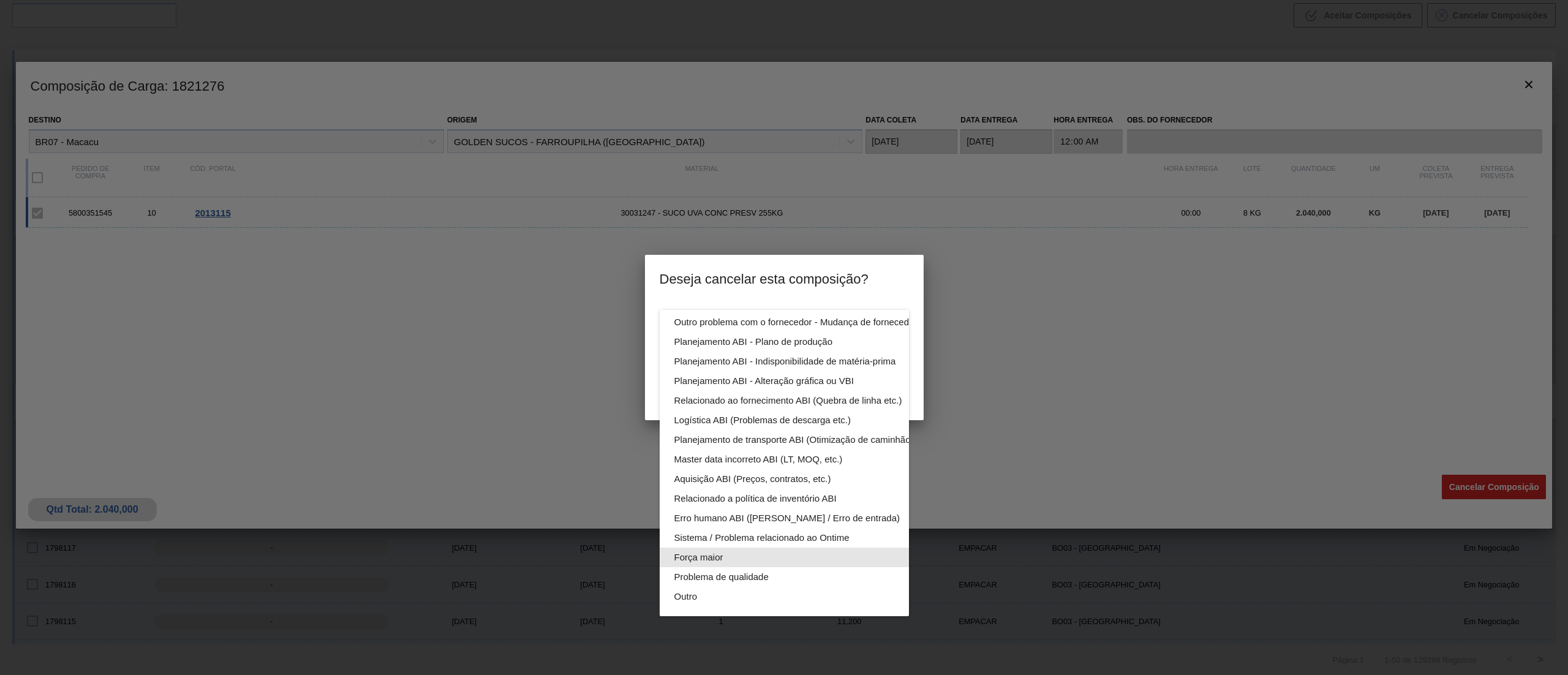
click at [745, 548] on div "Força maior" at bounding box center [813, 558] width 278 height 20
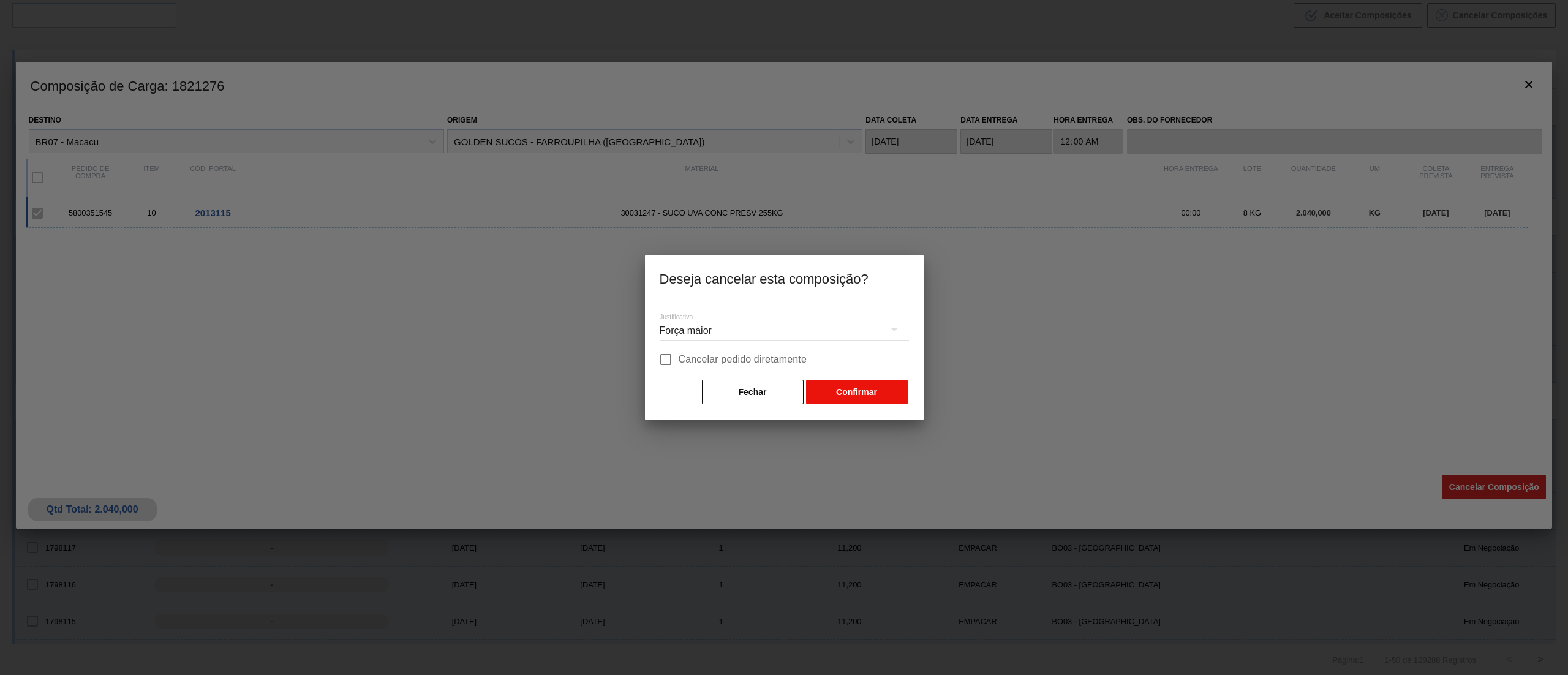
click at [855, 383] on button "Confirmar" at bounding box center [857, 392] width 101 height 25
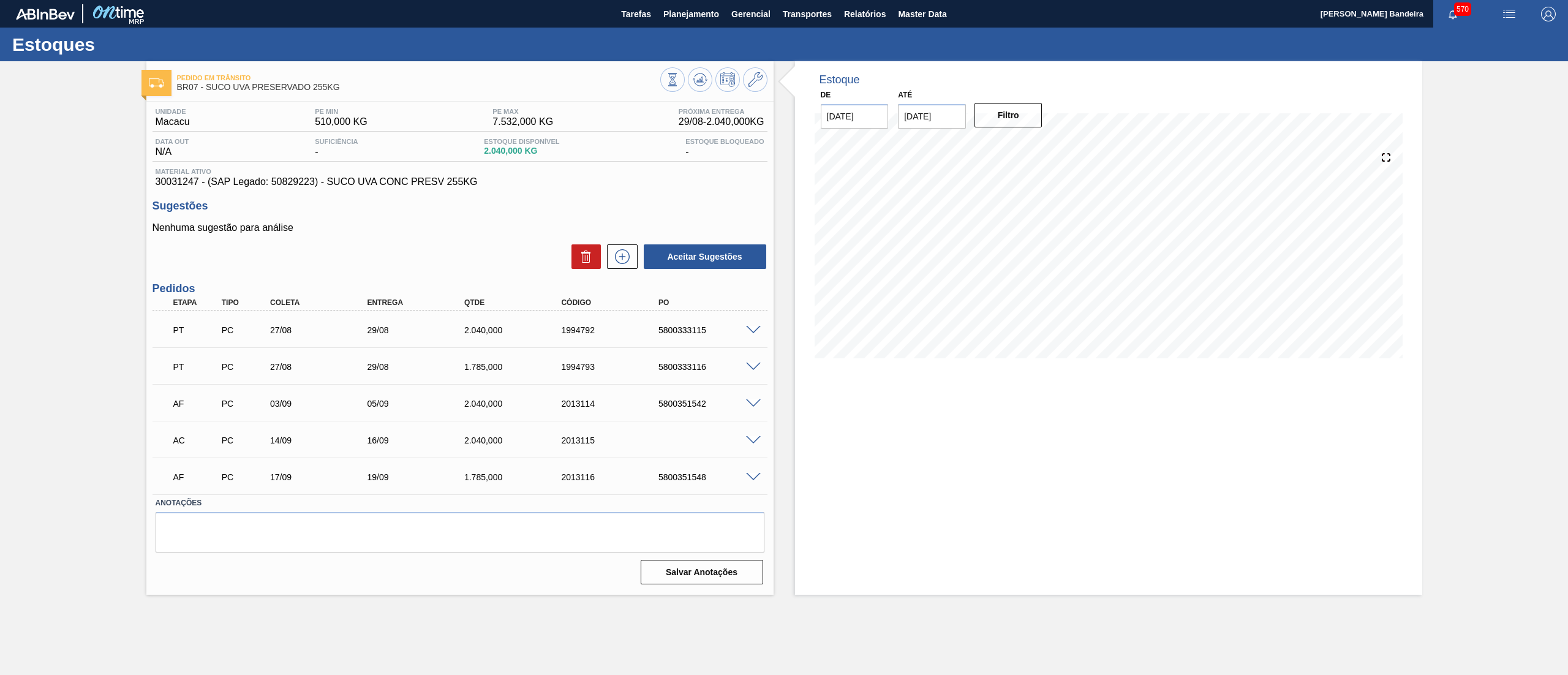
click at [751, 475] on span at bounding box center [753, 478] width 15 height 9
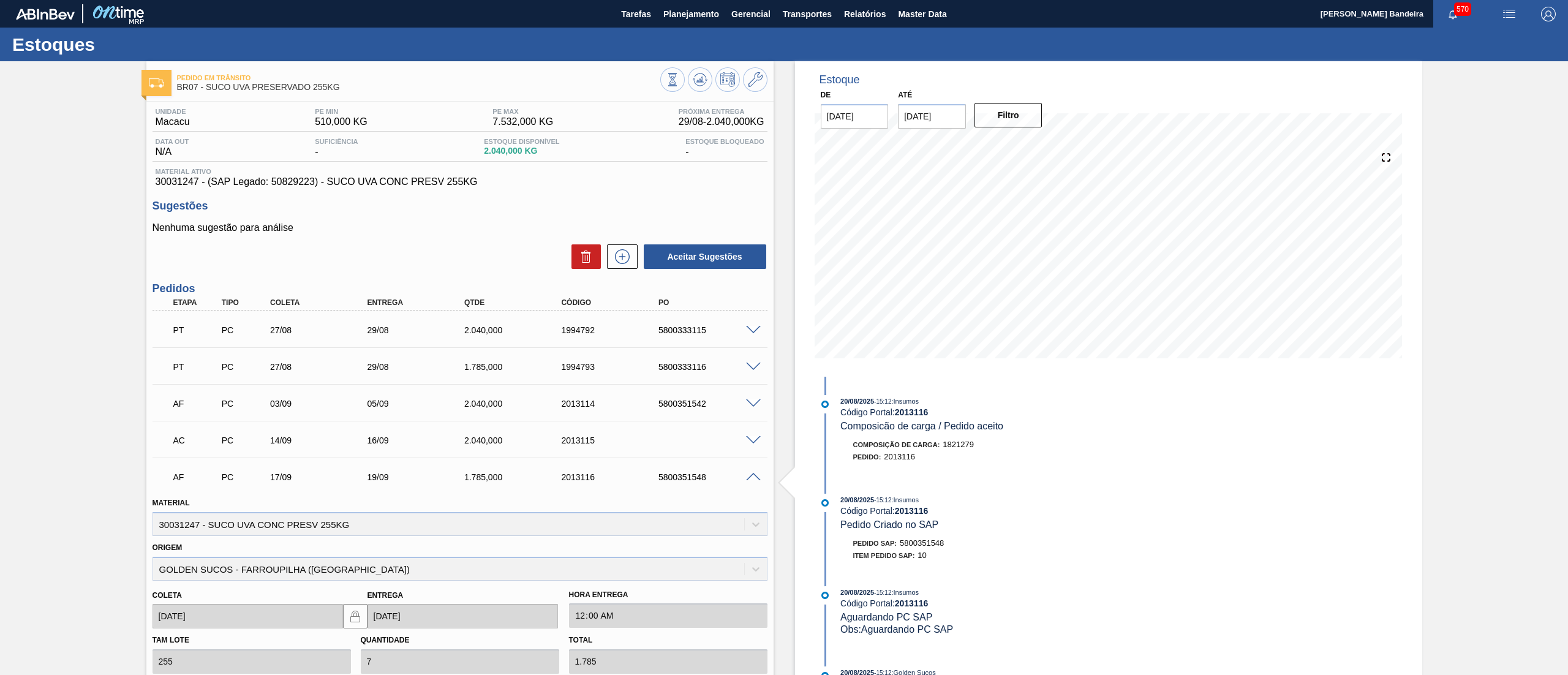
scroll to position [216, 0]
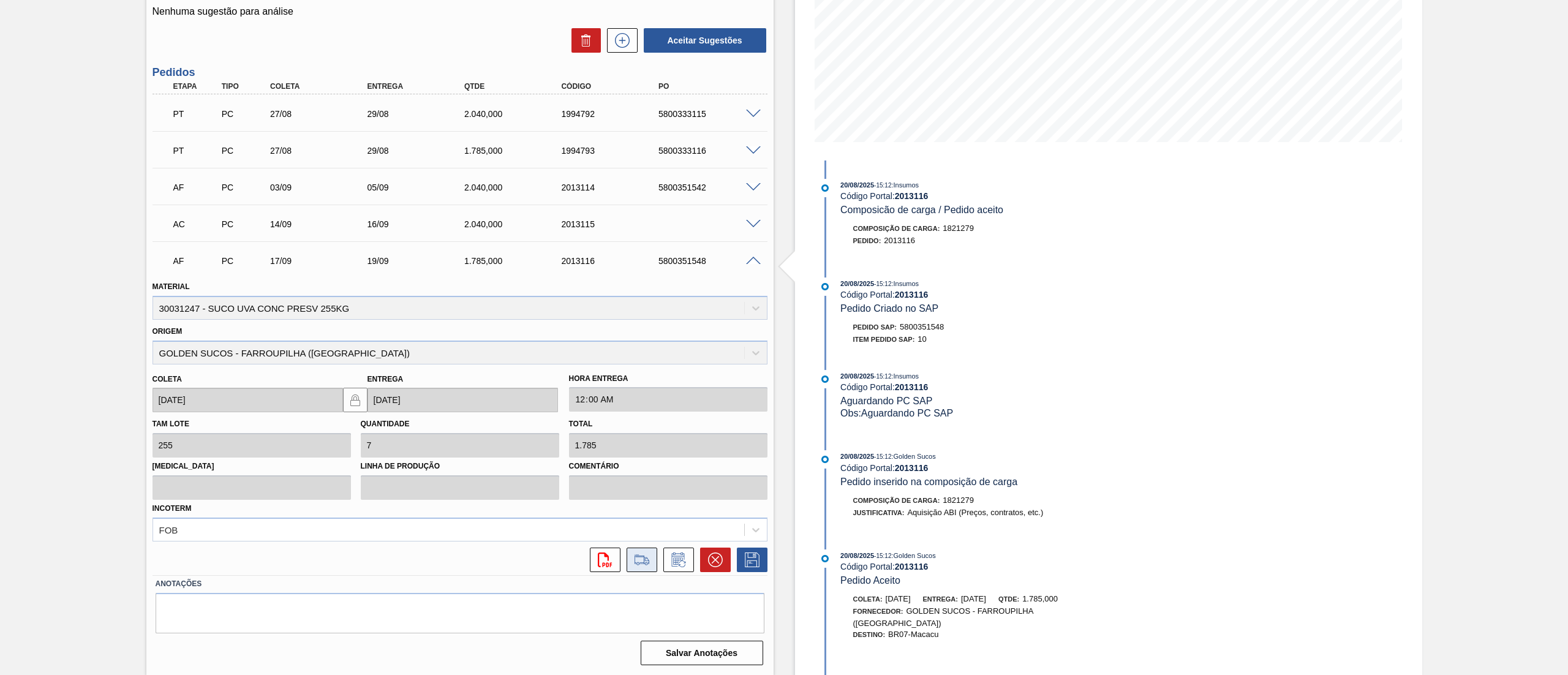
click at [639, 551] on button at bounding box center [642, 560] width 30 height 25
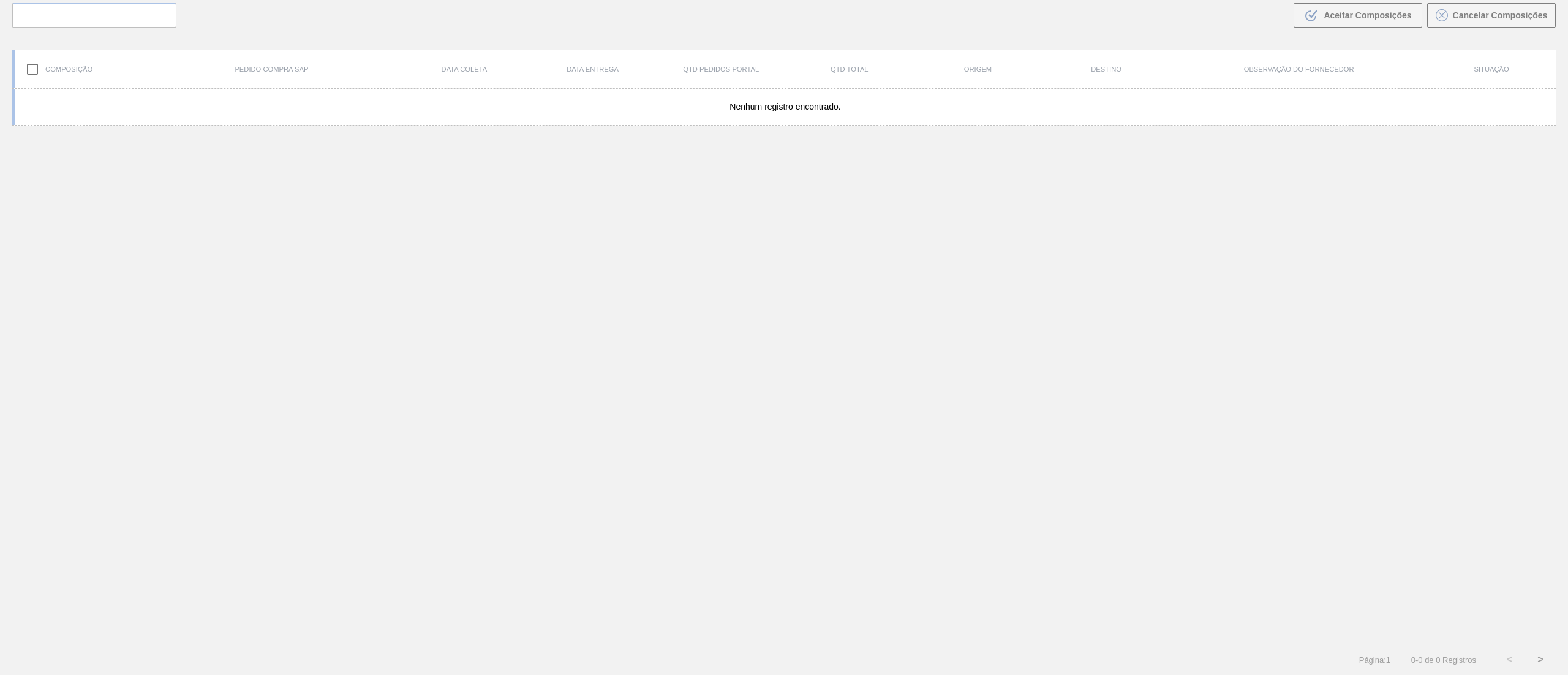
scroll to position [88, 0]
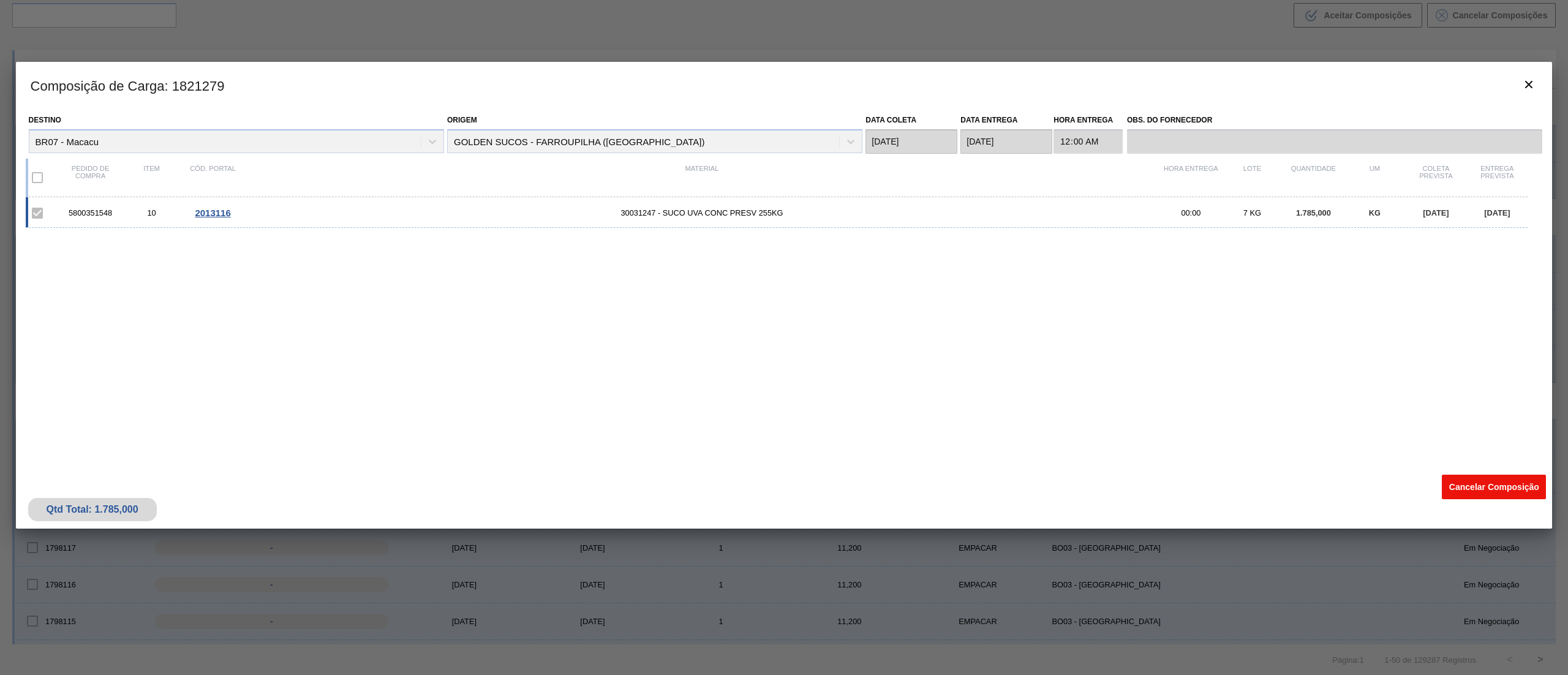
click at [1468, 485] on button "Cancelar Composição" at bounding box center [1494, 487] width 104 height 25
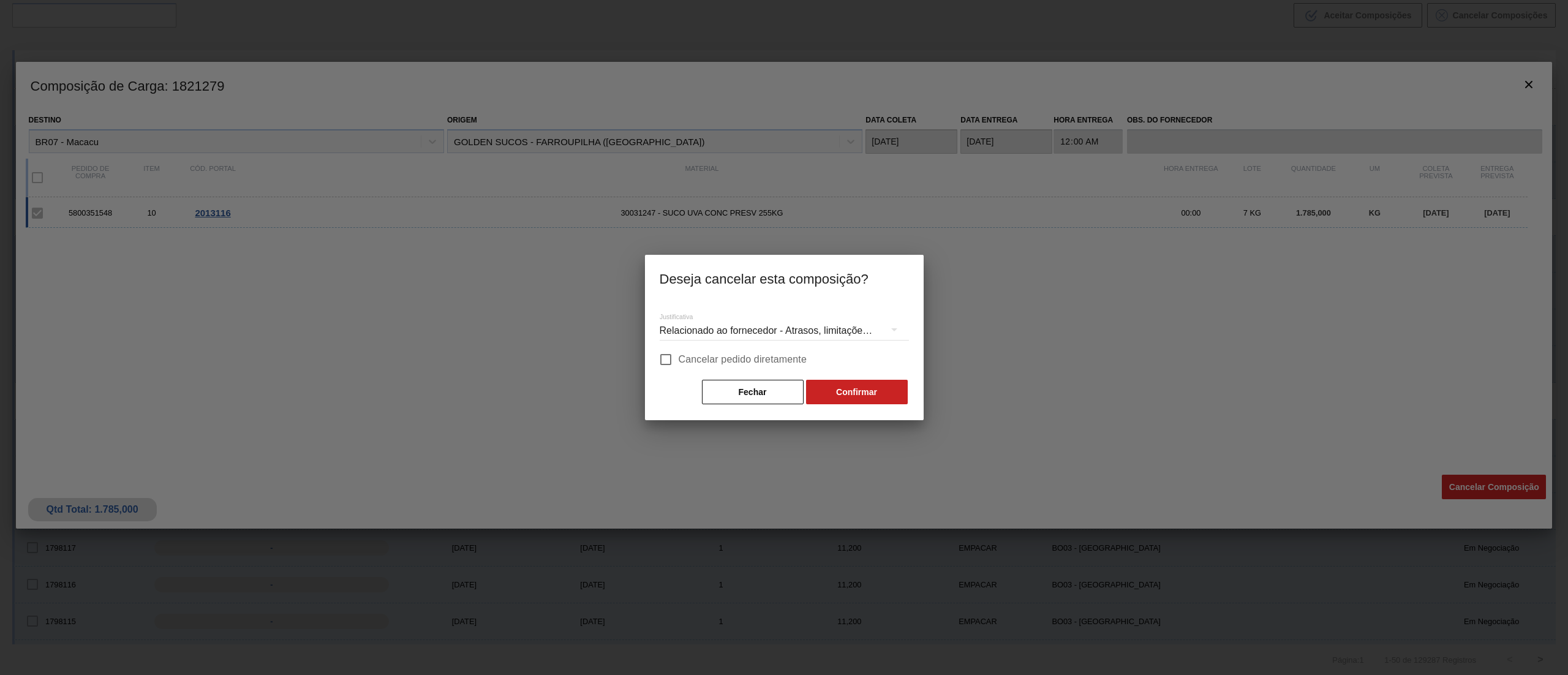
click at [805, 325] on div "Relacionado ao fornecedor - Atrasos, limitações de capacidade, etc." at bounding box center [784, 331] width 249 height 34
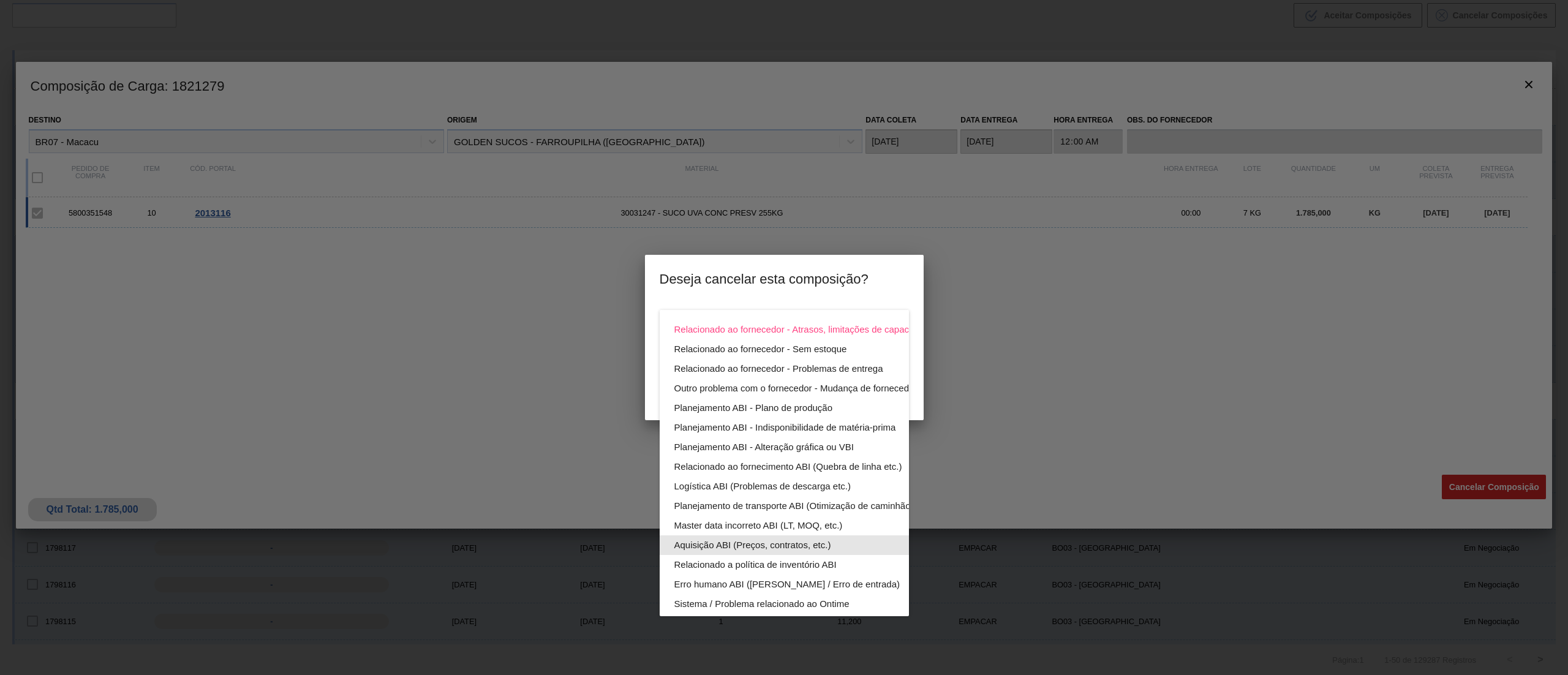
scroll to position [84, 0]
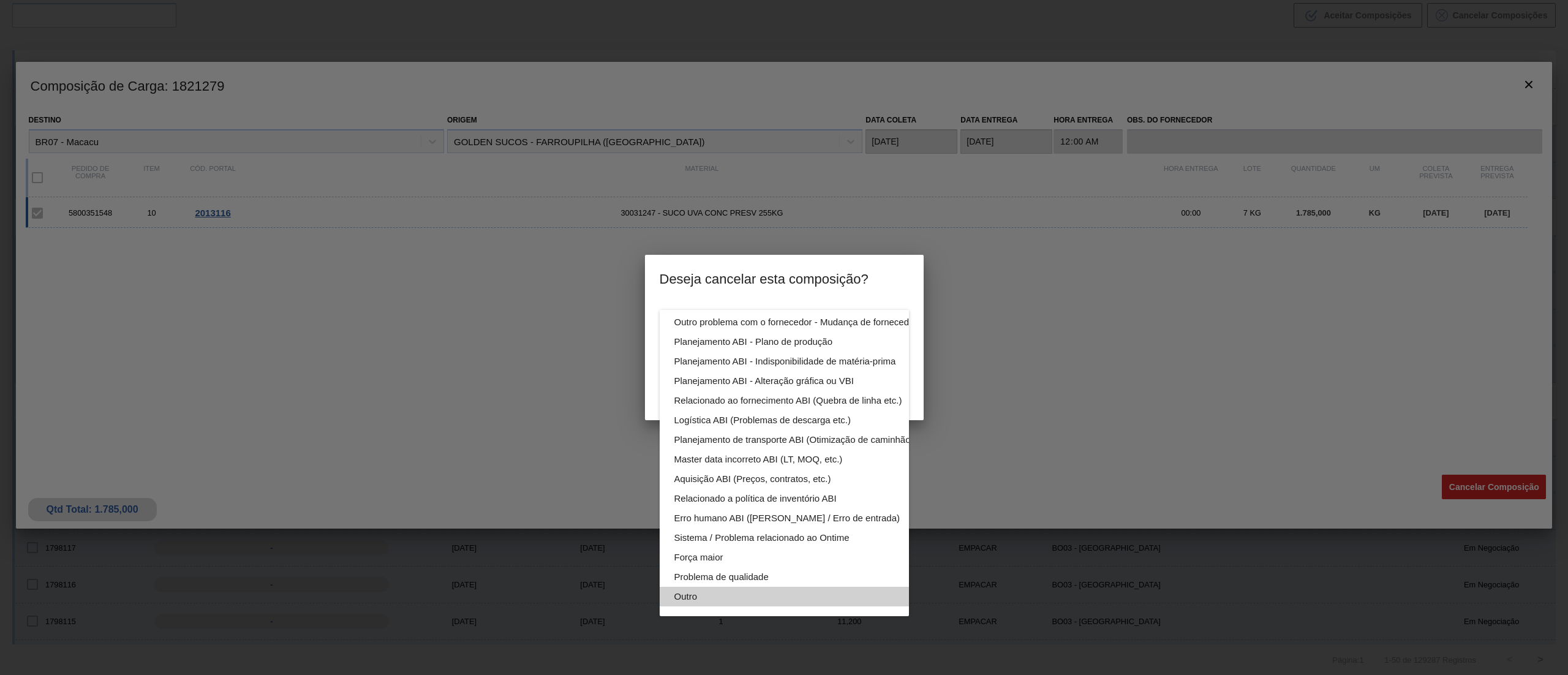
click at [777, 587] on div "Outro" at bounding box center [813, 596] width 278 height 20
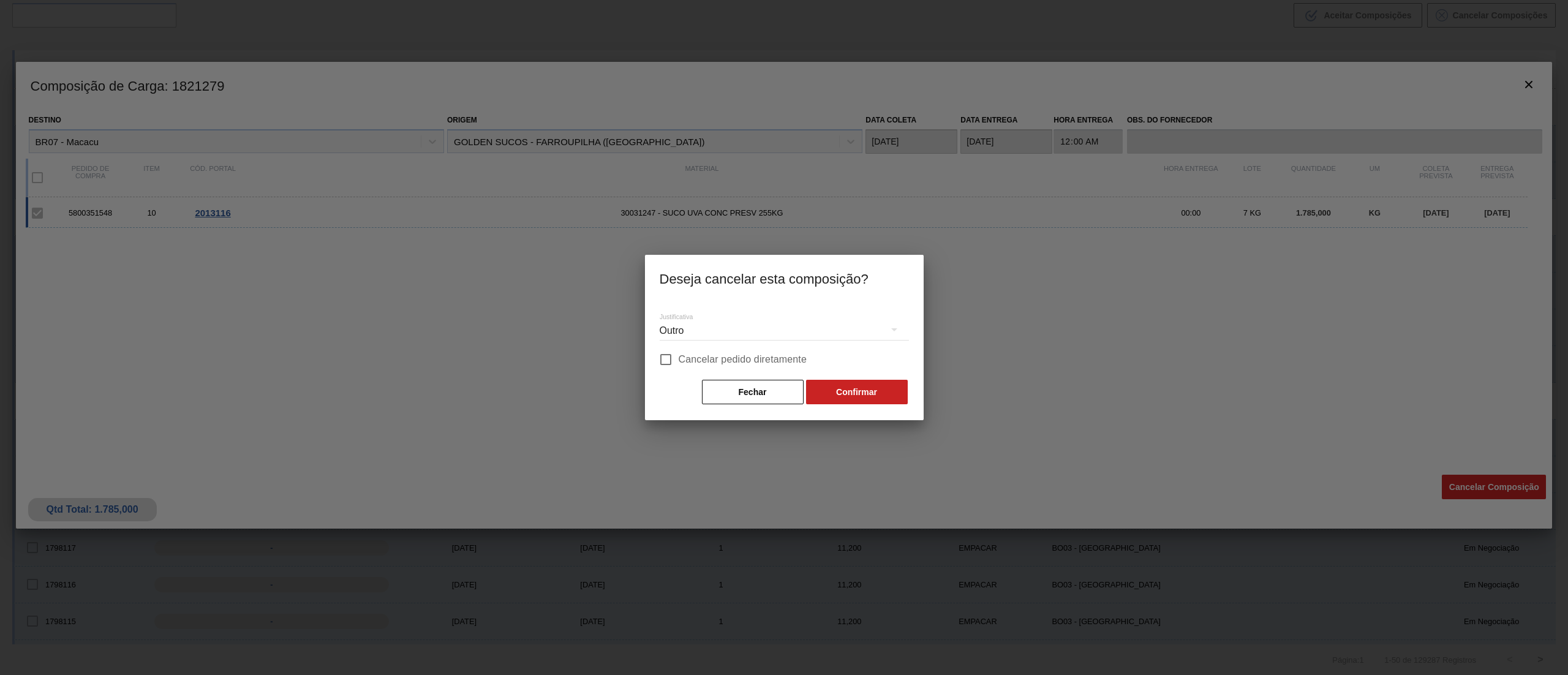
click at [784, 323] on div "Outro" at bounding box center [784, 331] width 249 height 34
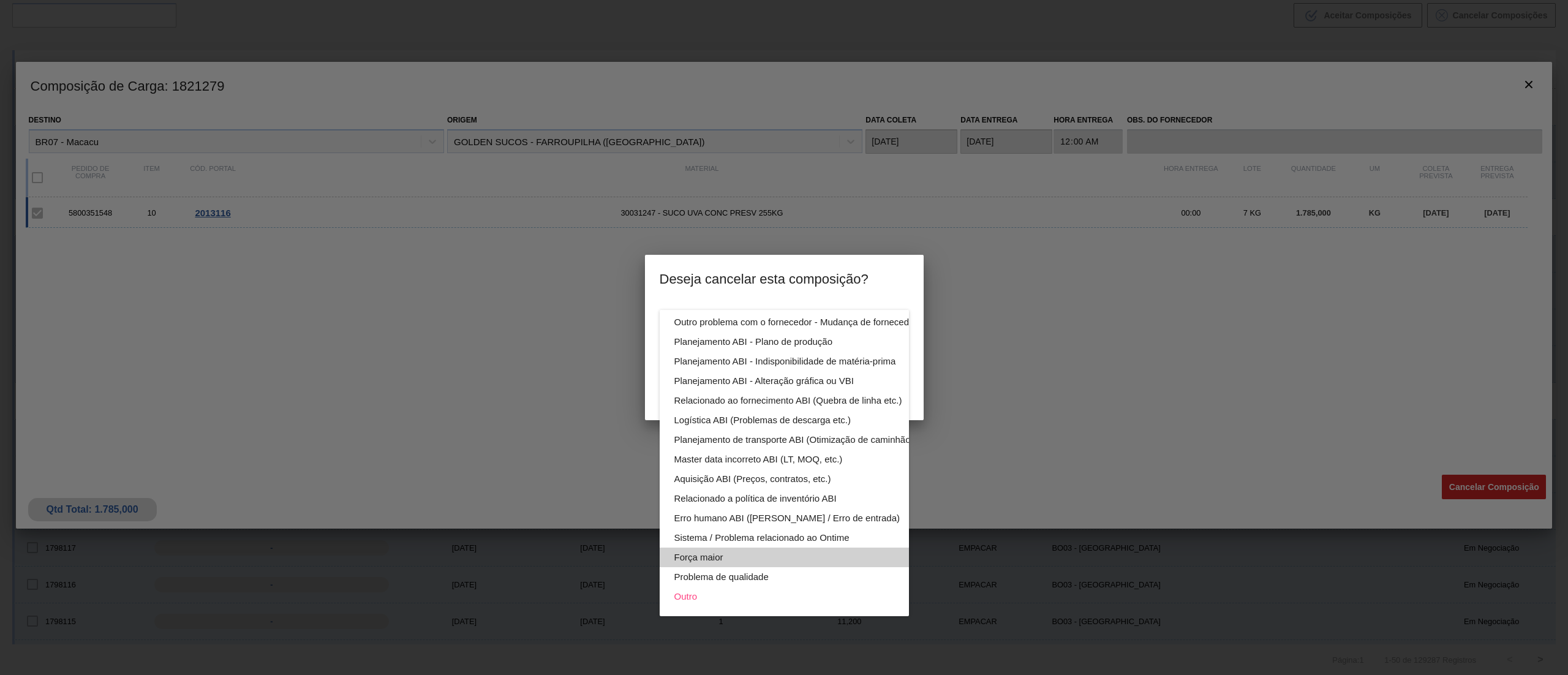
click at [775, 548] on div "Força maior" at bounding box center [813, 558] width 278 height 20
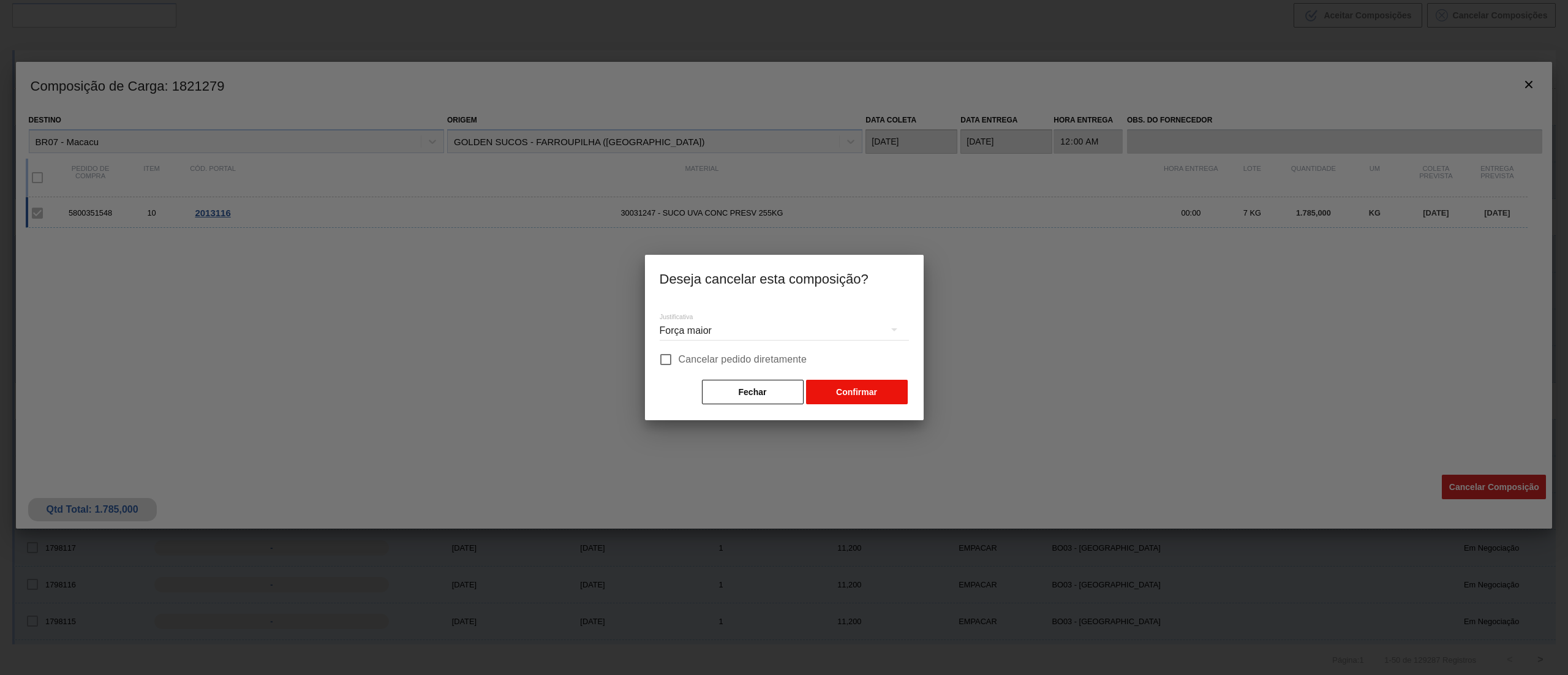
click at [853, 386] on button "Confirmar" at bounding box center [857, 392] width 101 height 25
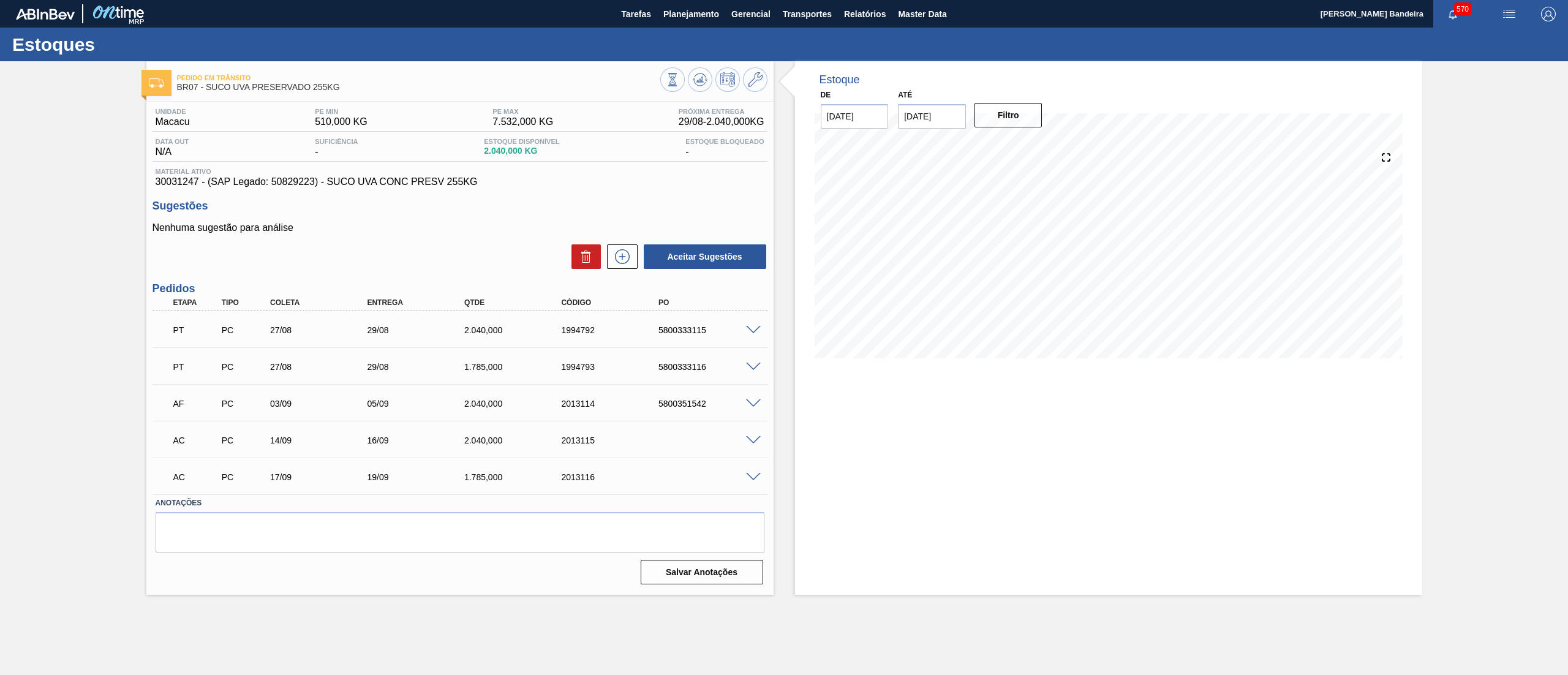
click at [753, 439] on span at bounding box center [753, 441] width 15 height 9
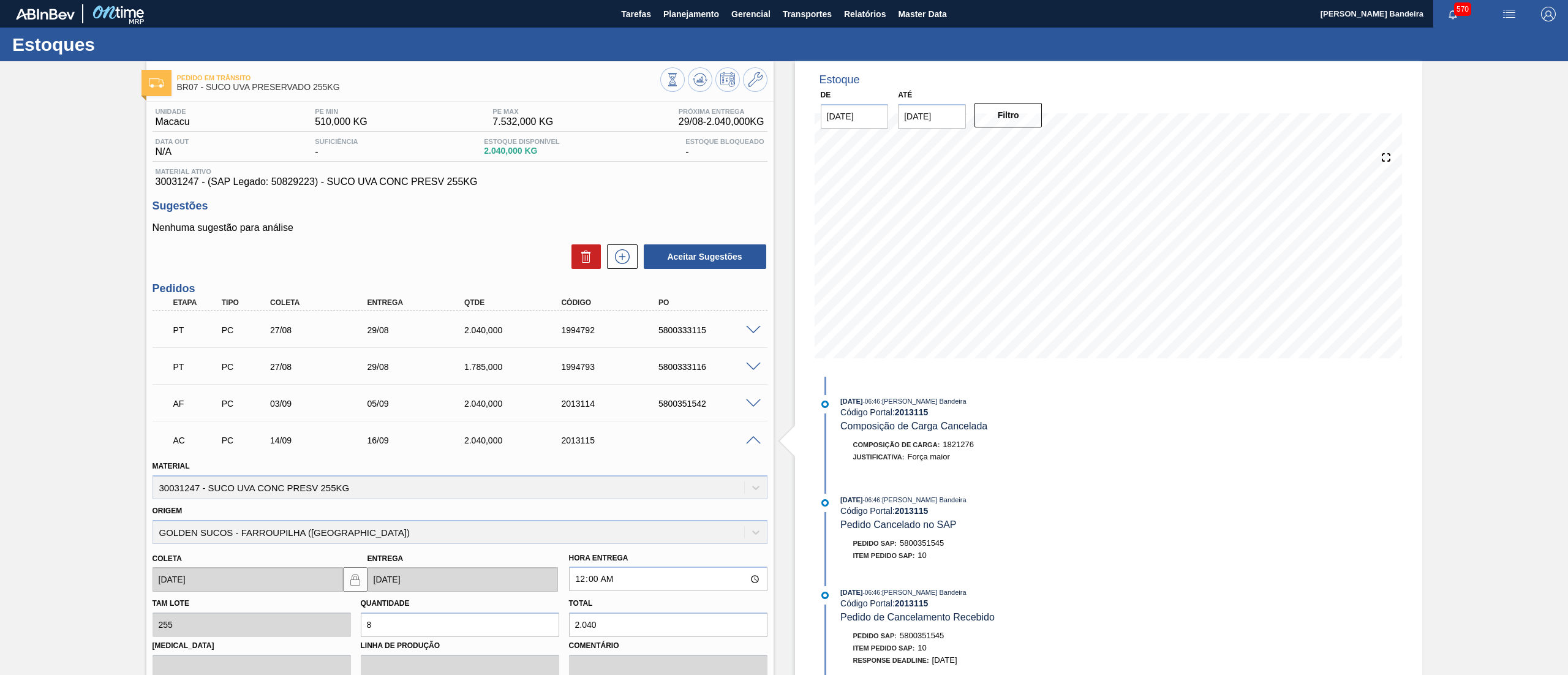
scroll to position [216, 0]
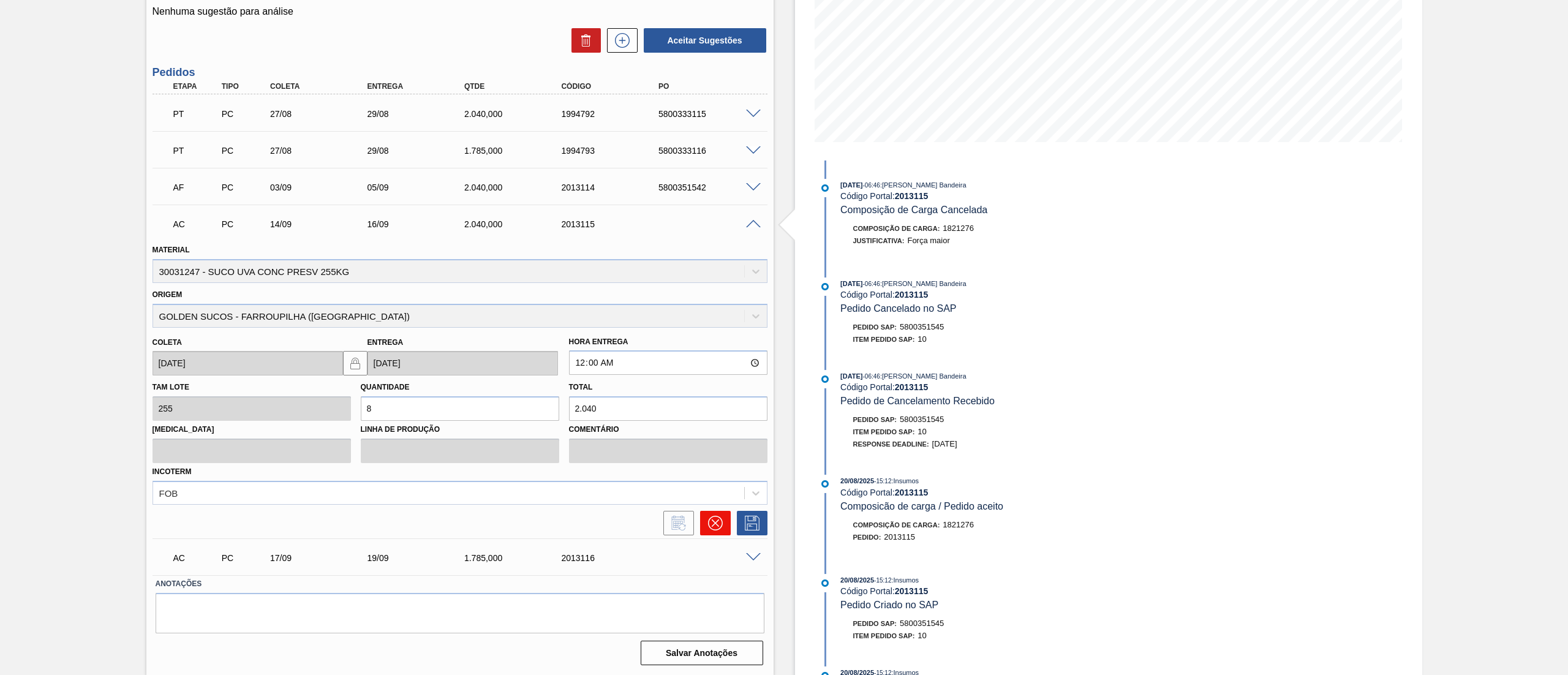
click at [714, 523] on icon at bounding box center [715, 523] width 8 height 8
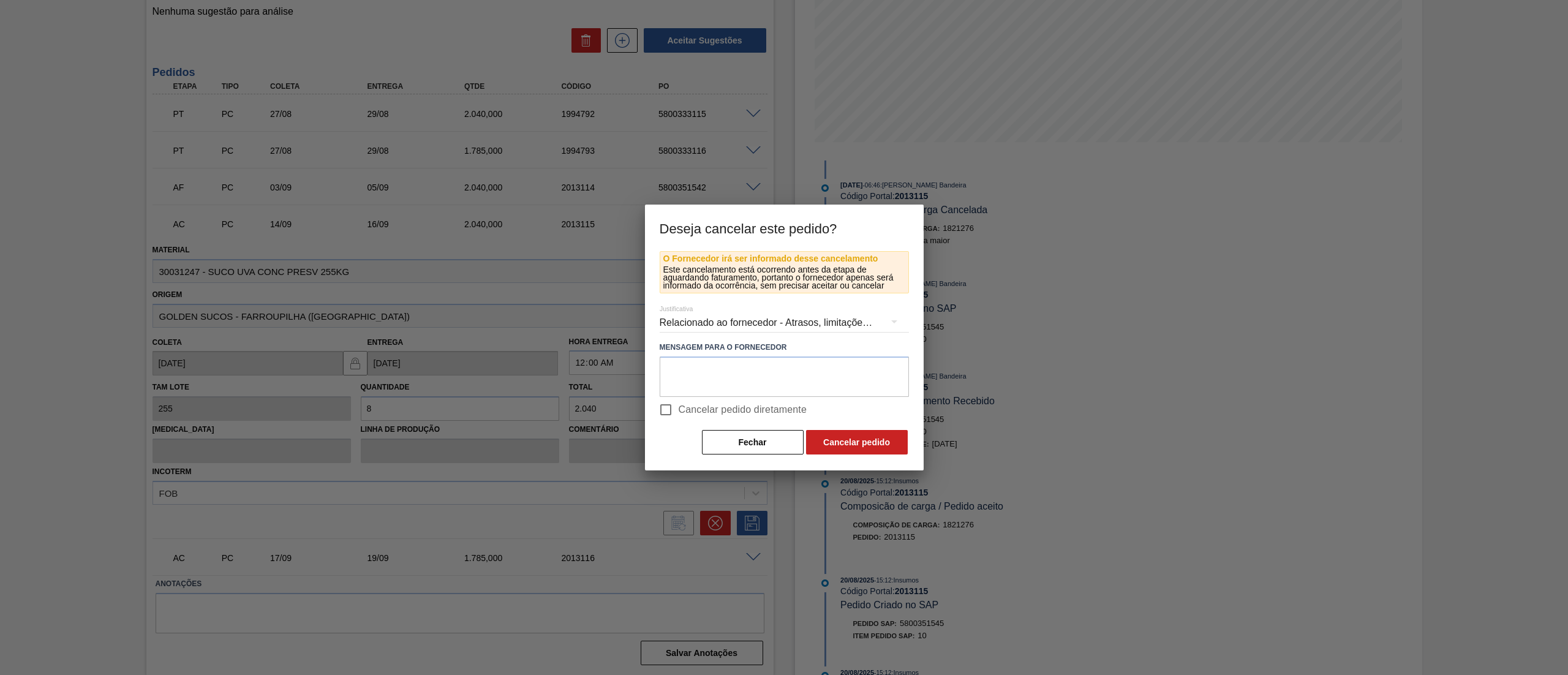
click at [680, 316] on div "Relacionado ao fornecedor - Atrasos, limitações de capacidade, etc." at bounding box center [784, 323] width 249 height 34
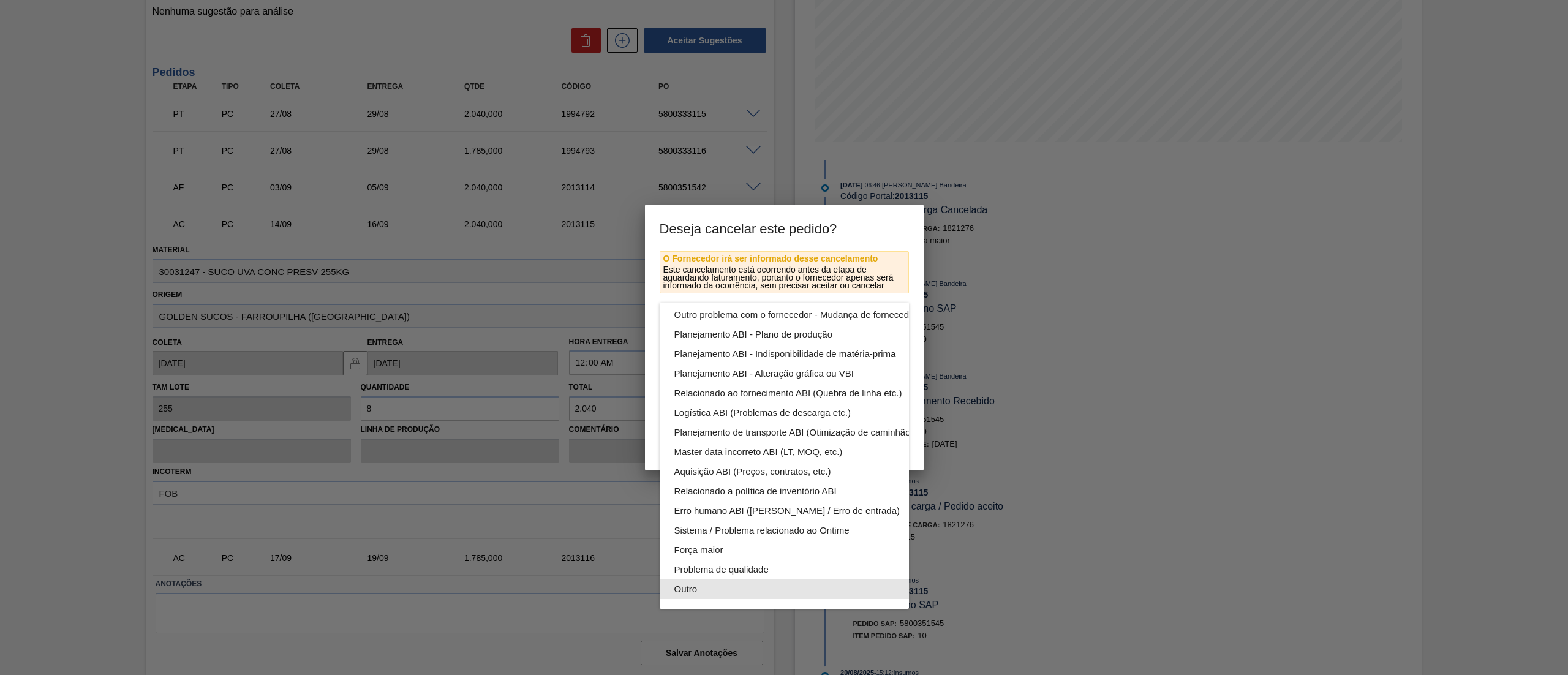
click at [741, 580] on div "Outro" at bounding box center [813, 589] width 278 height 20
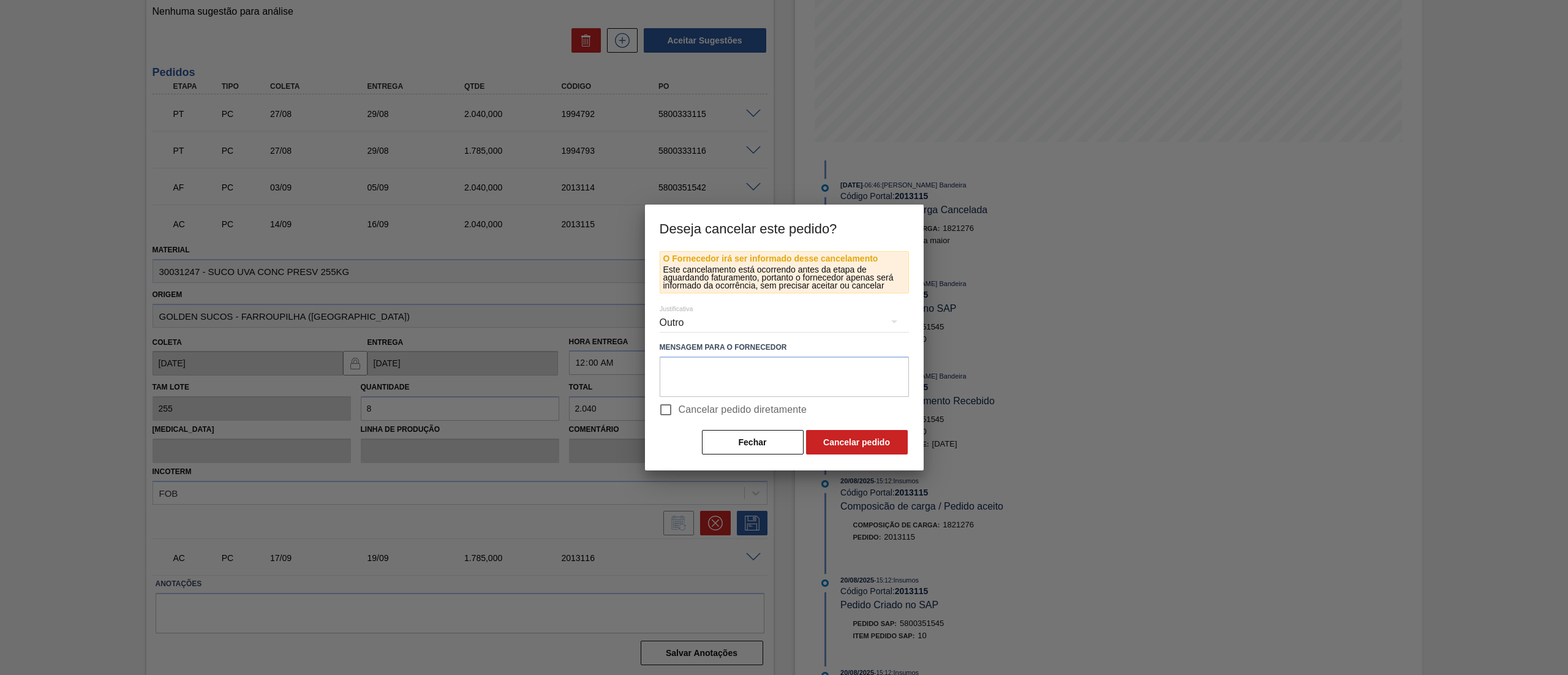
click at [839, 439] on button "Cancelar pedido" at bounding box center [857, 442] width 101 height 25
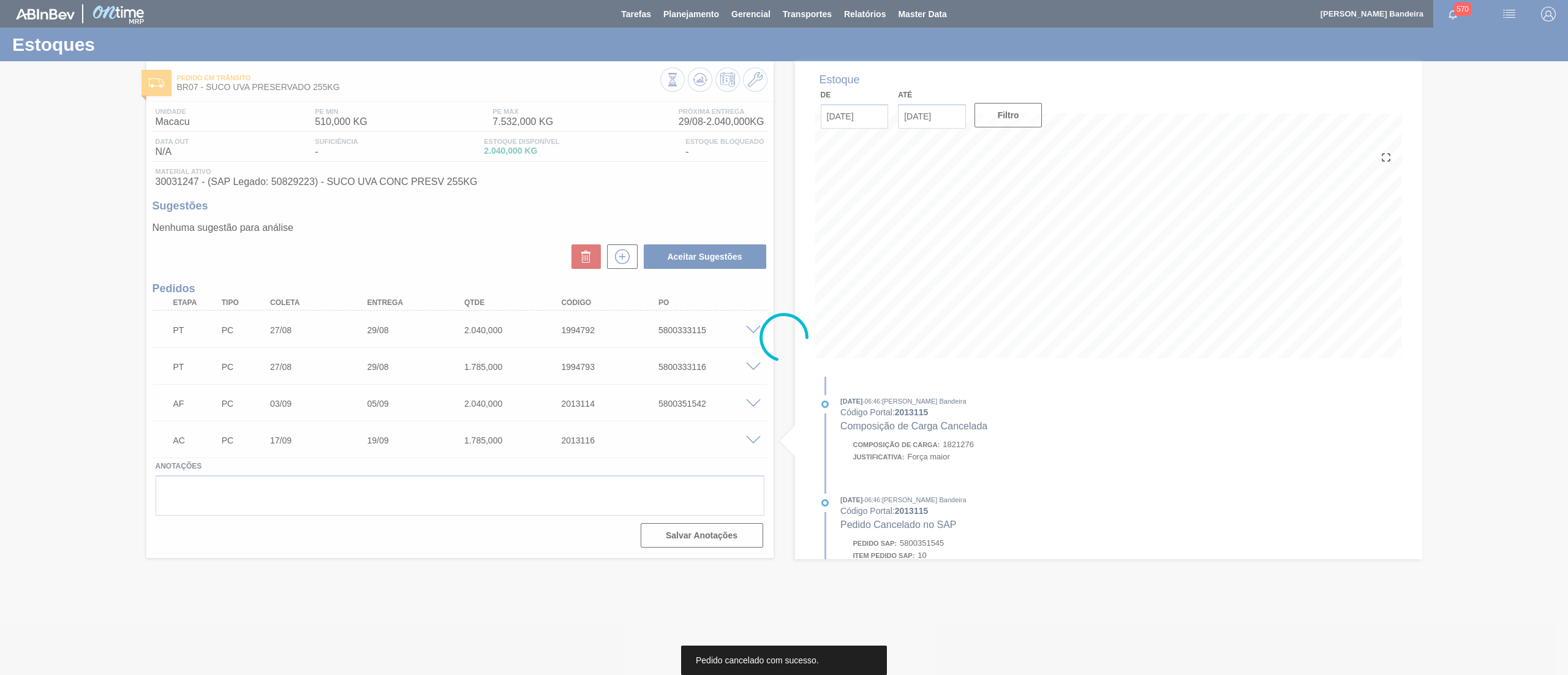
scroll to position [0, 0]
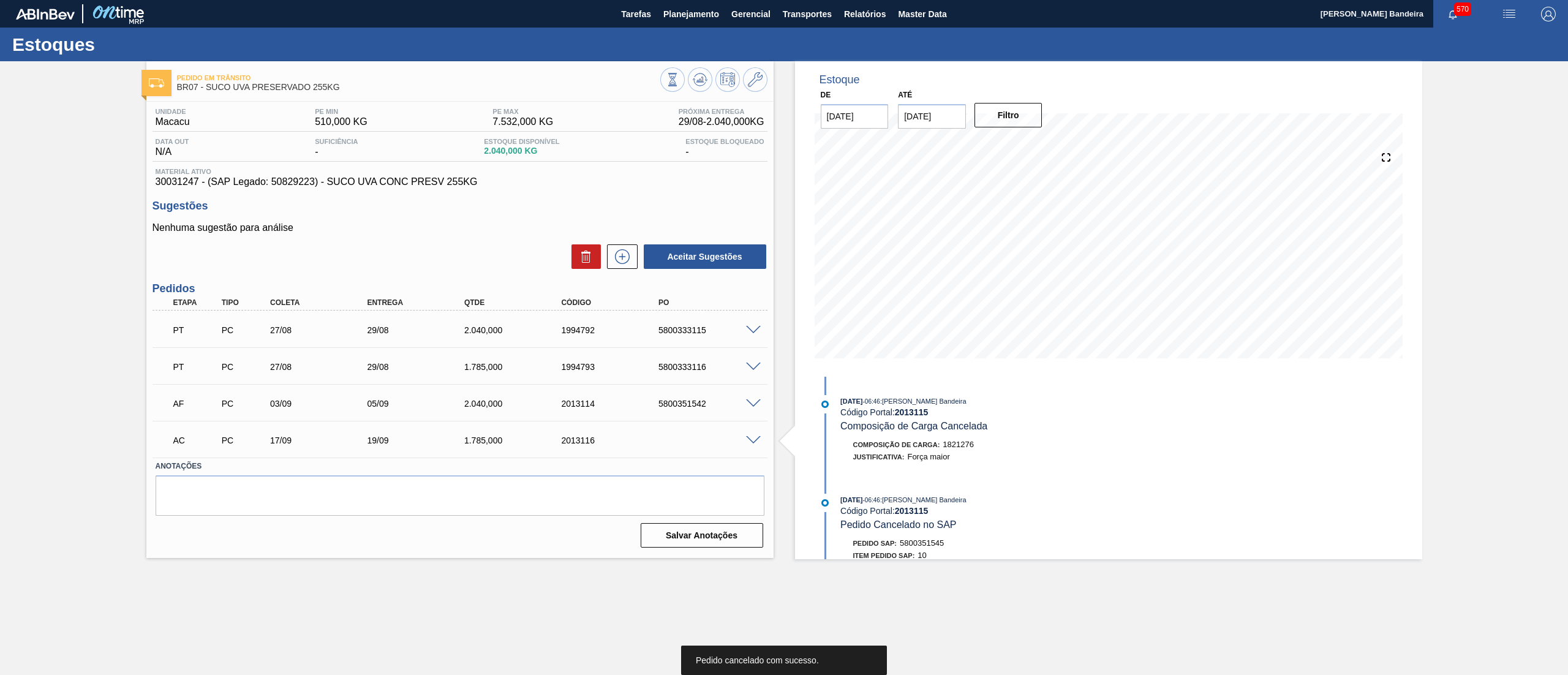
click at [749, 436] on span at bounding box center [753, 441] width 15 height 9
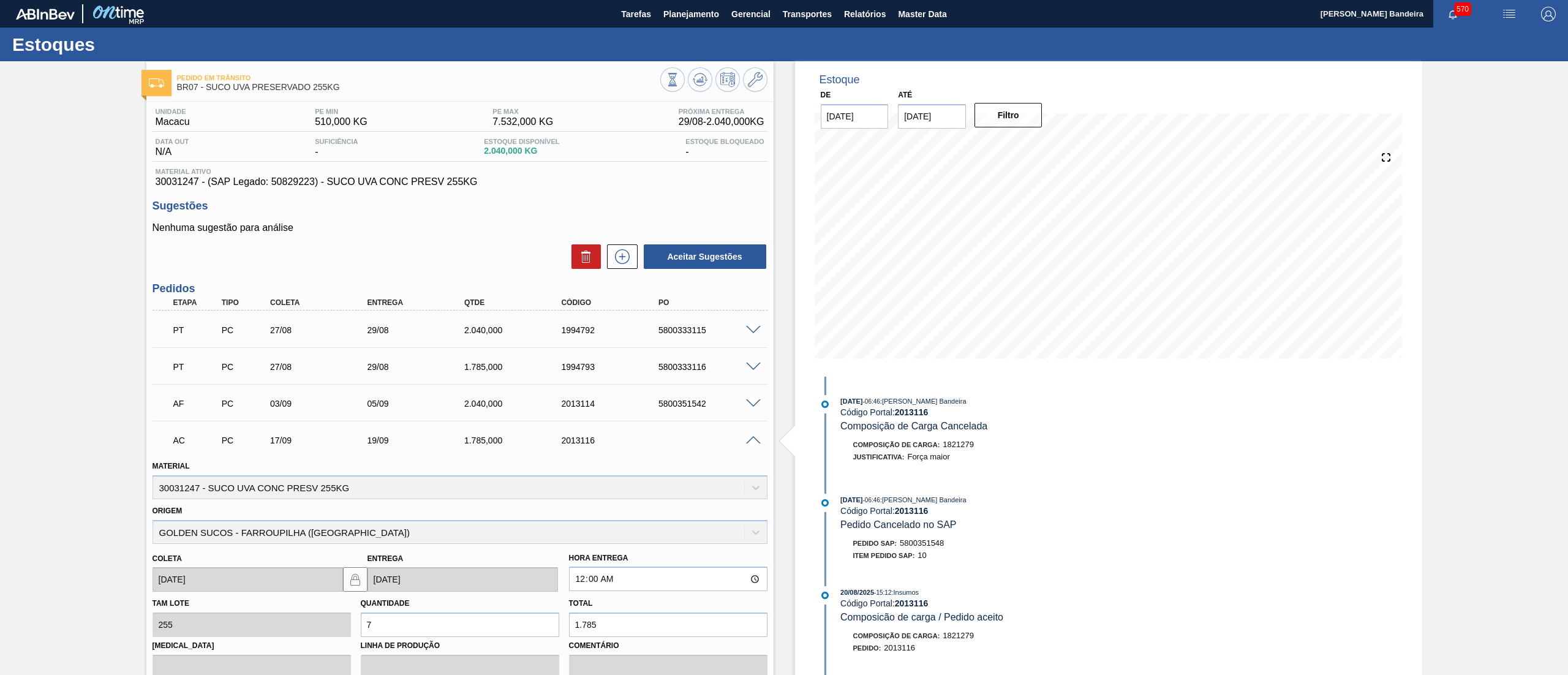
scroll to position [180, 0]
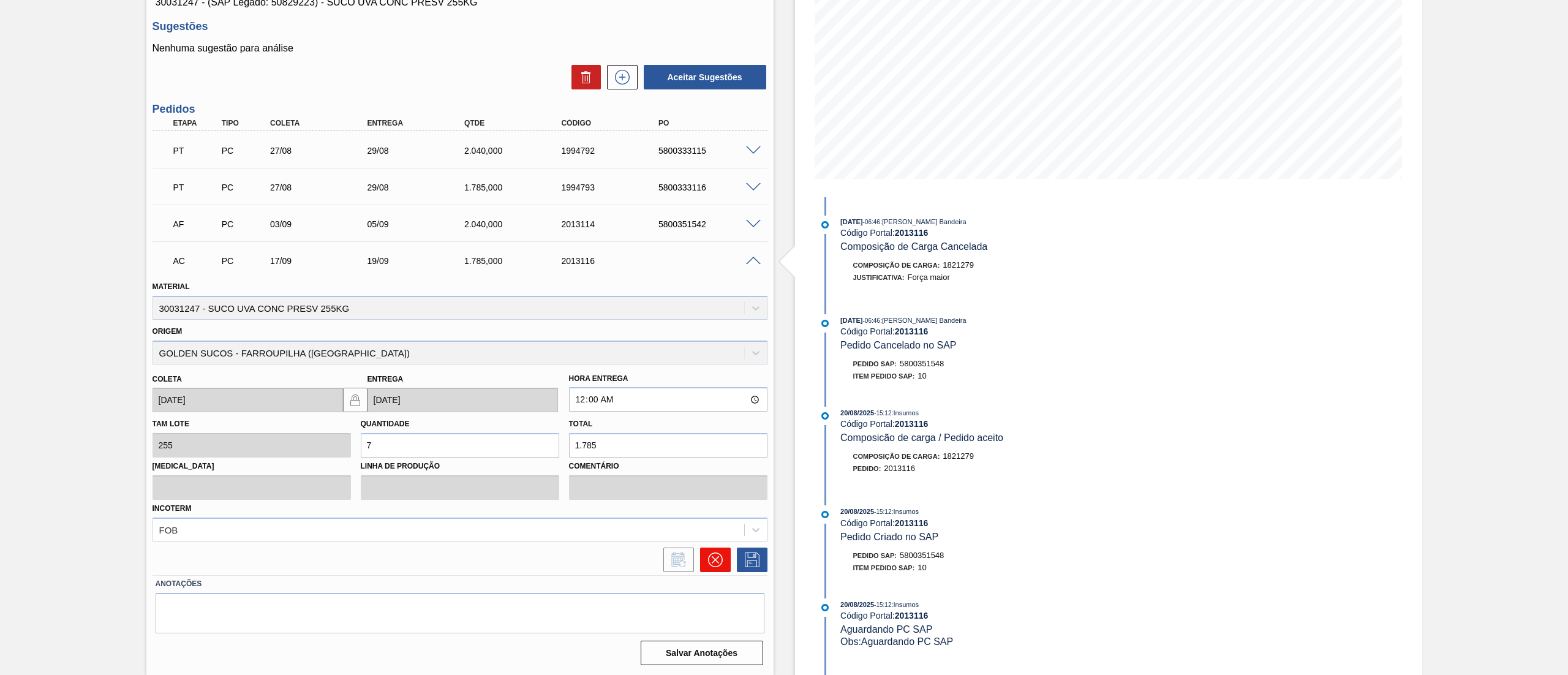
click at [713, 553] on icon at bounding box center [715, 560] width 15 height 15
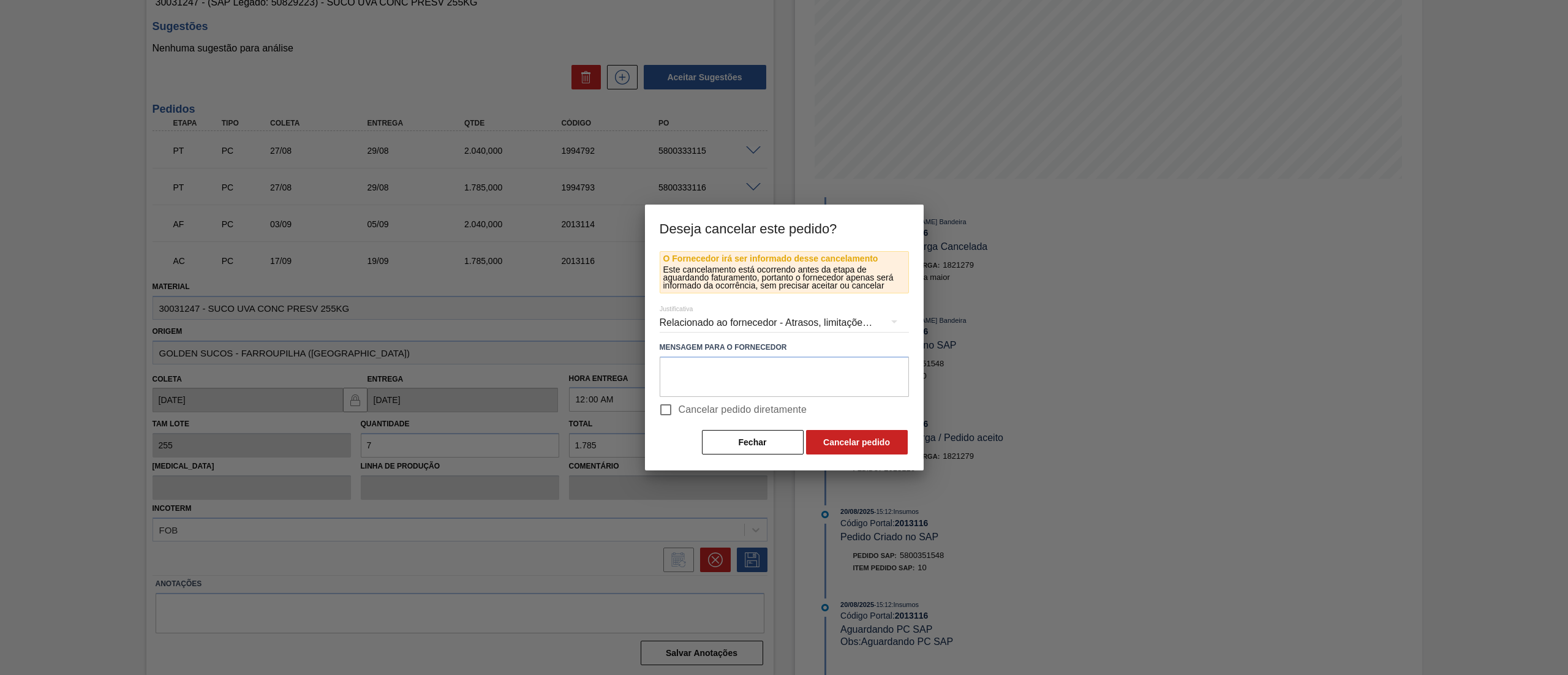
click at [741, 323] on div "Relacionado ao fornecedor - Atrasos, limitações de capacidade, etc." at bounding box center [784, 323] width 249 height 34
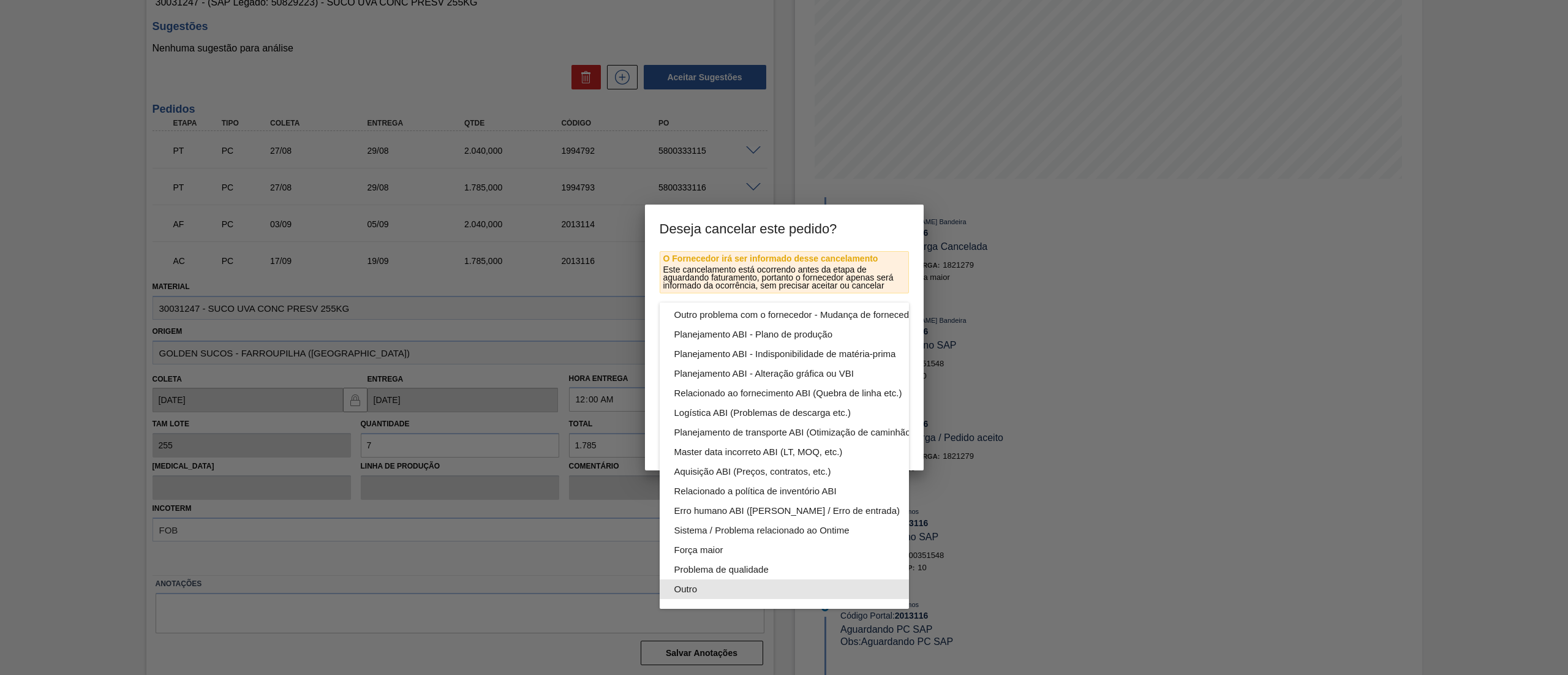
click at [768, 580] on div "Outro" at bounding box center [813, 589] width 278 height 20
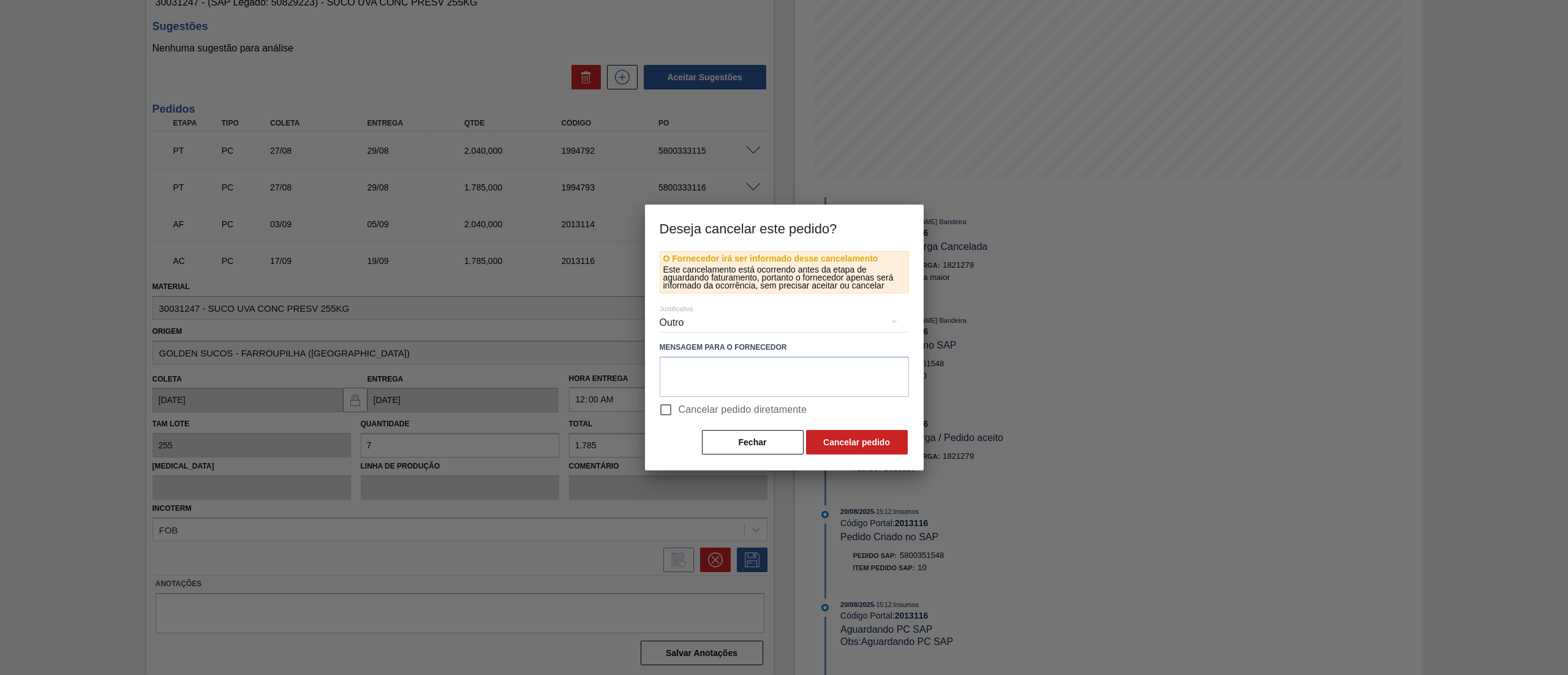
scroll to position [84, 0]
click at [848, 441] on button "Cancelar pedido" at bounding box center [857, 442] width 101 height 25
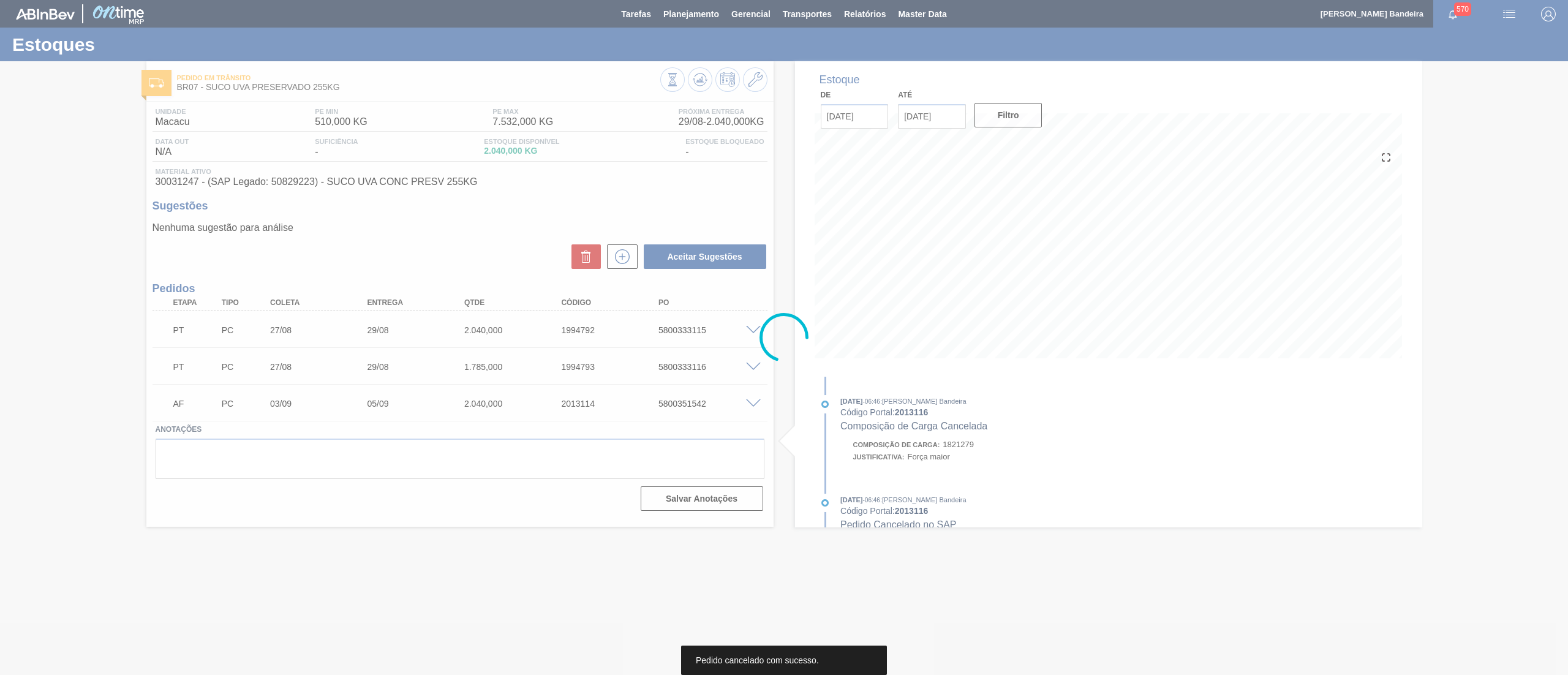
scroll to position [0, 0]
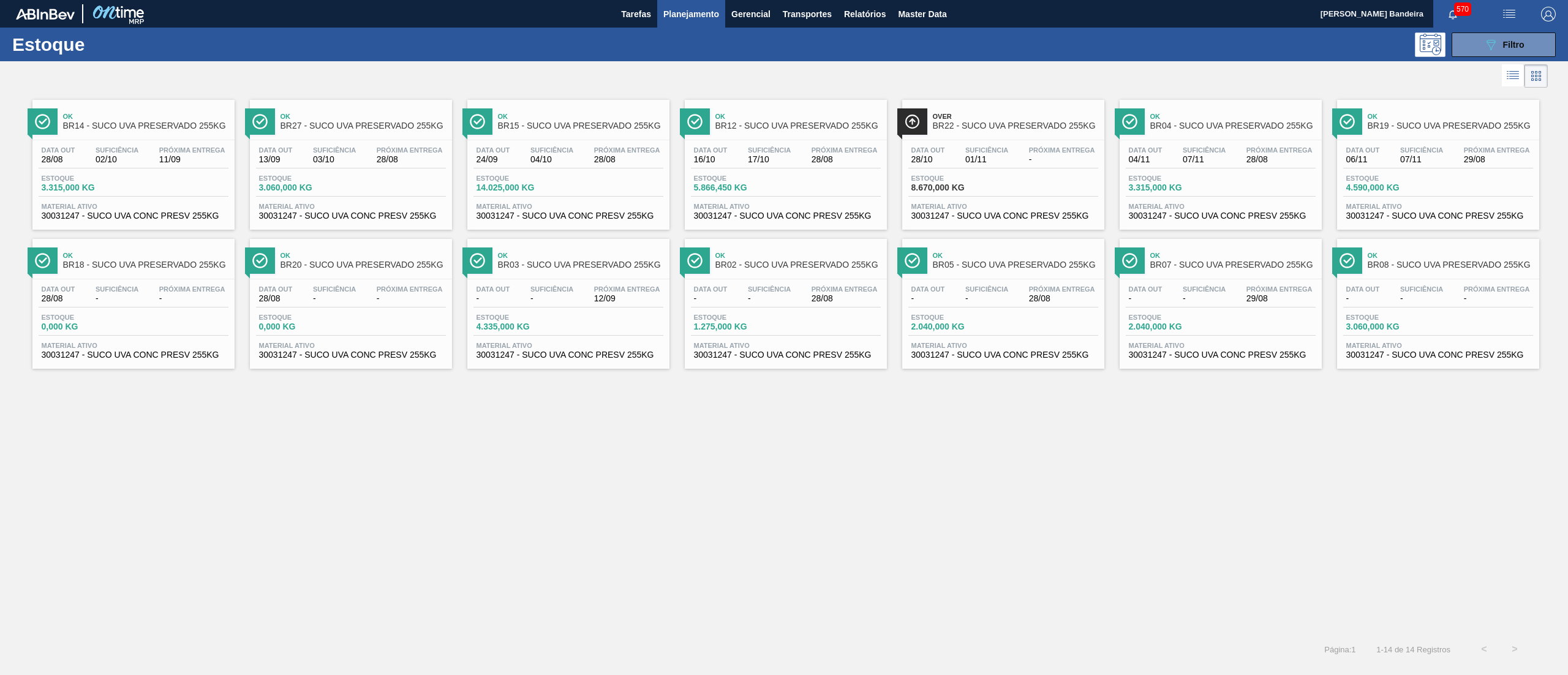
click at [119, 212] on span "30031247 - SUCO UVA CONC PRESV 255KG" at bounding box center [134, 216] width 184 height 9
click at [400, 213] on span "30031247 - SUCO UVA CONC PRESV 255KG" at bounding box center [351, 216] width 184 height 9
click at [596, 210] on span "Material ativo" at bounding box center [568, 207] width 184 height 8
click at [866, 221] on span "30031247 - SUCO UVA CONC PRESV 255KG" at bounding box center [786, 216] width 184 height 9
click at [604, 220] on span "30031247 - SUCO UVA CONC PRESV 255KG" at bounding box center [568, 216] width 184 height 9
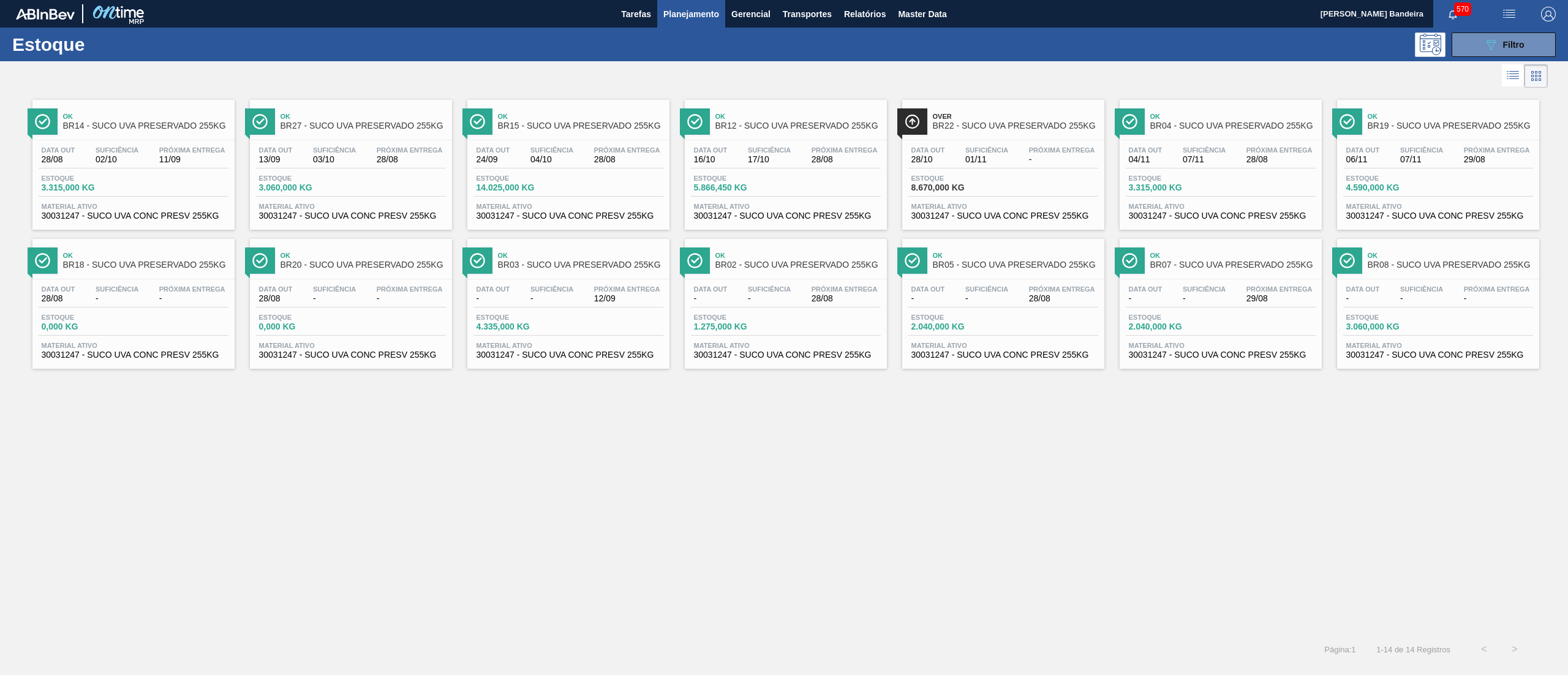
click at [1037, 209] on span "Material ativo" at bounding box center [1003, 207] width 184 height 8
click at [1269, 221] on span "30031247 - SUCO UVA CONC PRESV 255KG" at bounding box center [1221, 216] width 184 height 9
click at [1409, 218] on span "30031247 - SUCO UVA CONC PRESV 255KG" at bounding box center [1438, 216] width 184 height 9
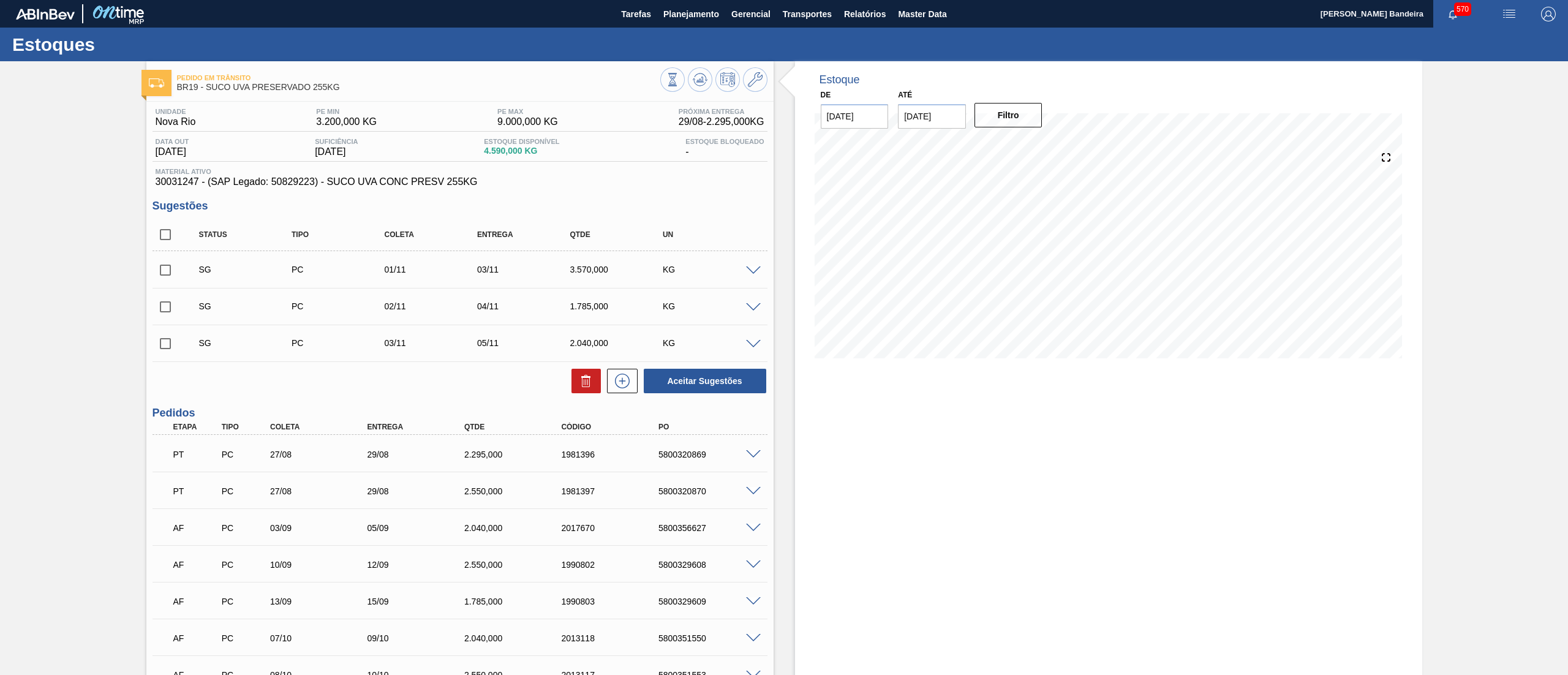
scroll to position [117, 0]
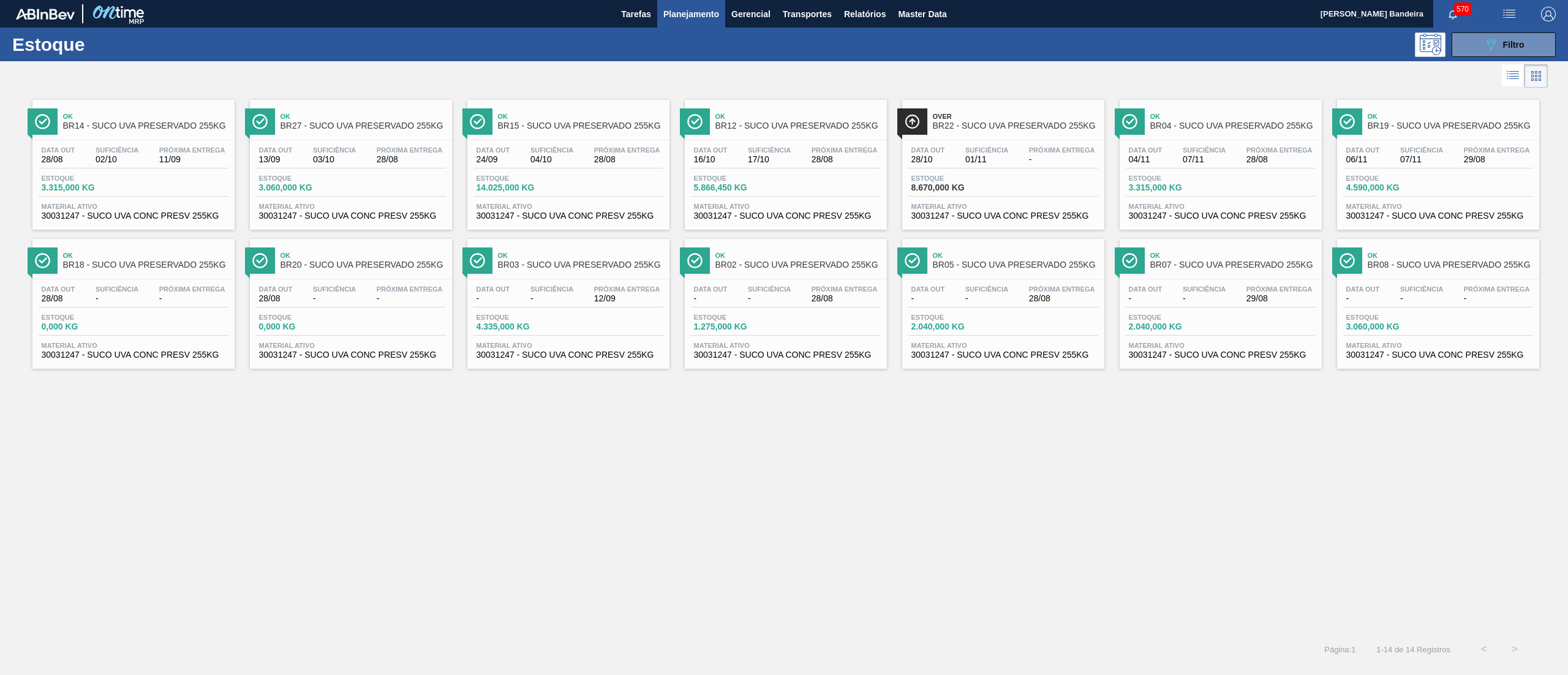
click at [180, 355] on span "30031247 - SUCO UVA CONC PRESV 255KG" at bounding box center [134, 355] width 184 height 9
click at [405, 365] on div "Ok BR20 - SUCO UVA PRESERVADO 255KG Data [DATE] Suficiência - Próxima Entrega -…" at bounding box center [351, 304] width 202 height 130
click at [637, 355] on span "30031247 - SUCO UVA CONC PRESV 255KG" at bounding box center [568, 355] width 184 height 9
